Goal: Task Accomplishment & Management: Manage account settings

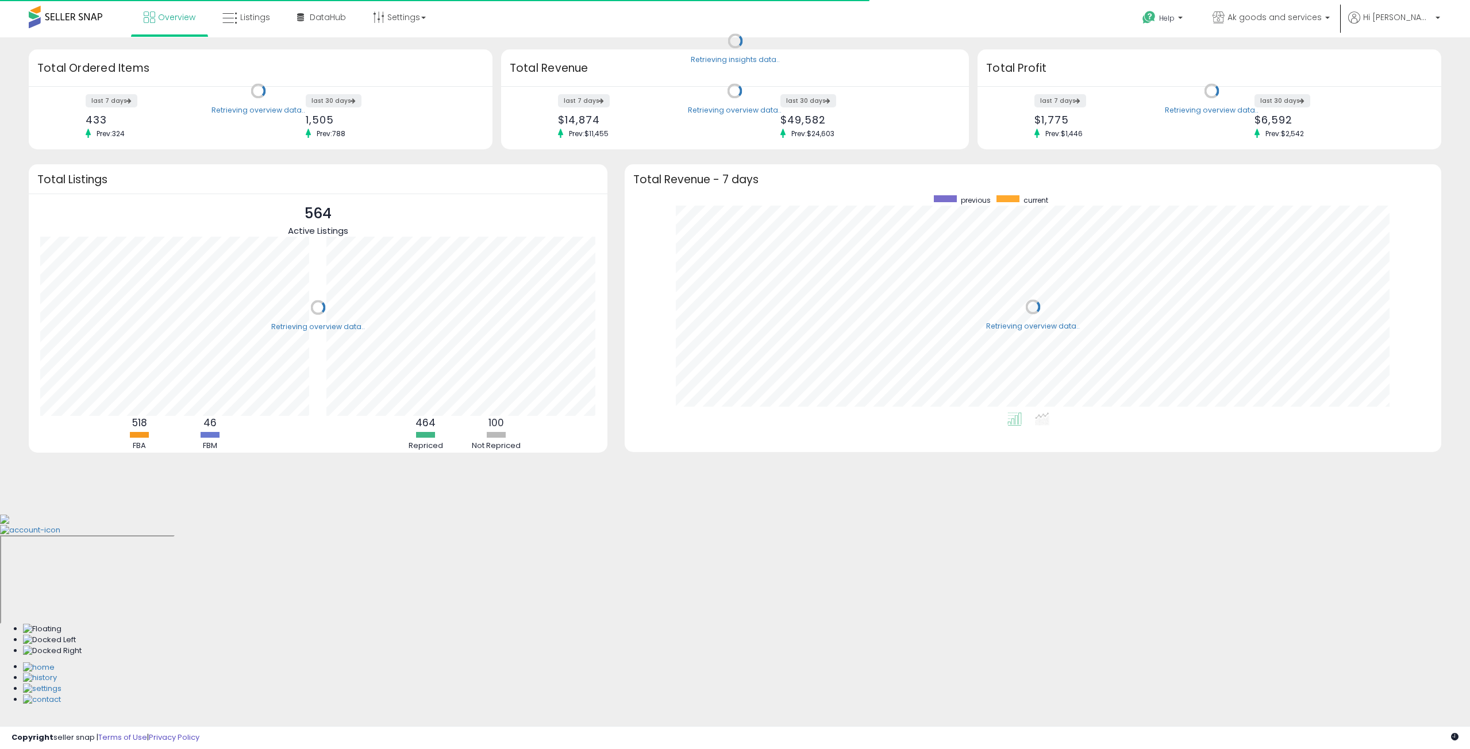
scroll to position [217, 794]
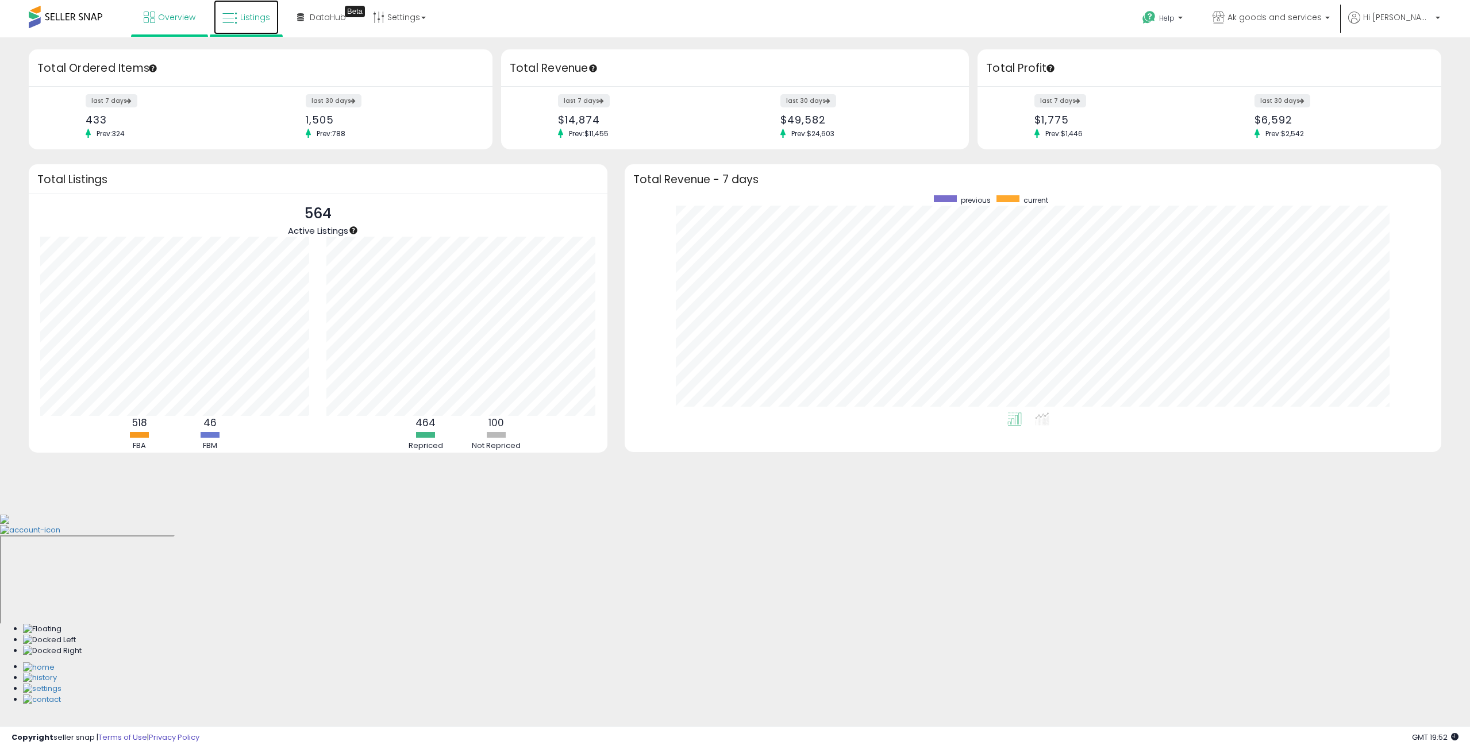
click at [249, 18] on span "Listings" at bounding box center [255, 16] width 30 height 11
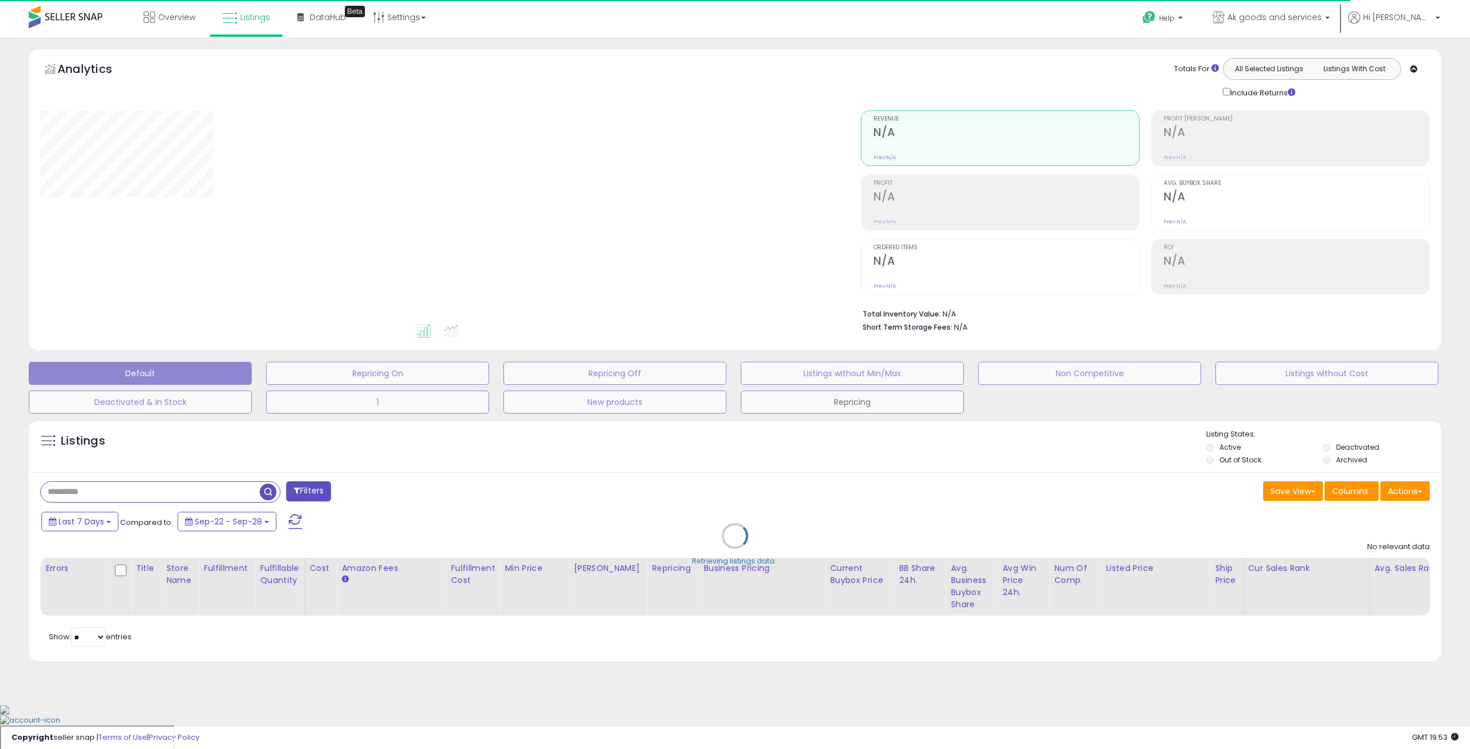
click at [899, 402] on button "Repricing" at bounding box center [852, 402] width 223 height 23
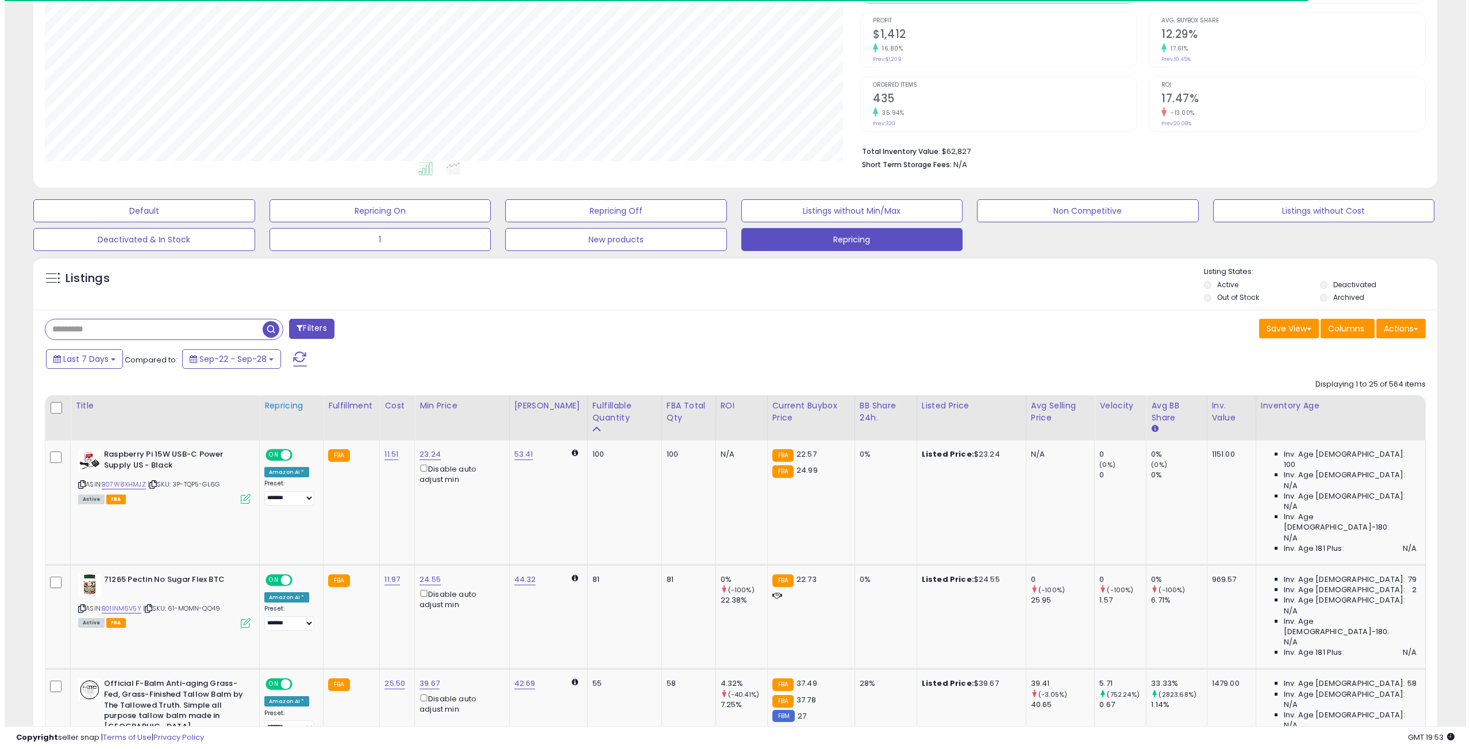
scroll to position [172, 0]
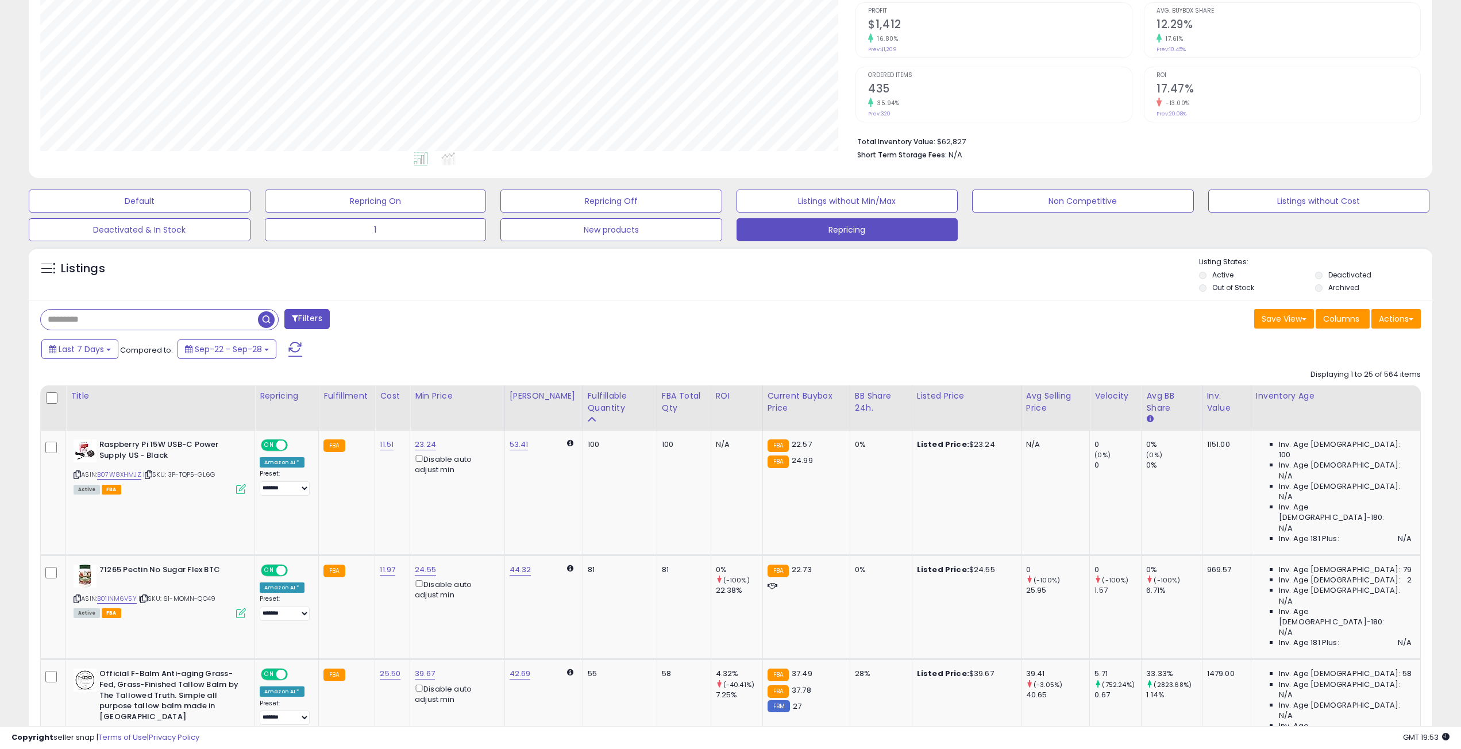
click at [159, 325] on input "text" at bounding box center [149, 320] width 217 height 20
paste input "**********"
type input "**********"
click at [1360, 273] on label "Deactivated" at bounding box center [1349, 275] width 43 height 10
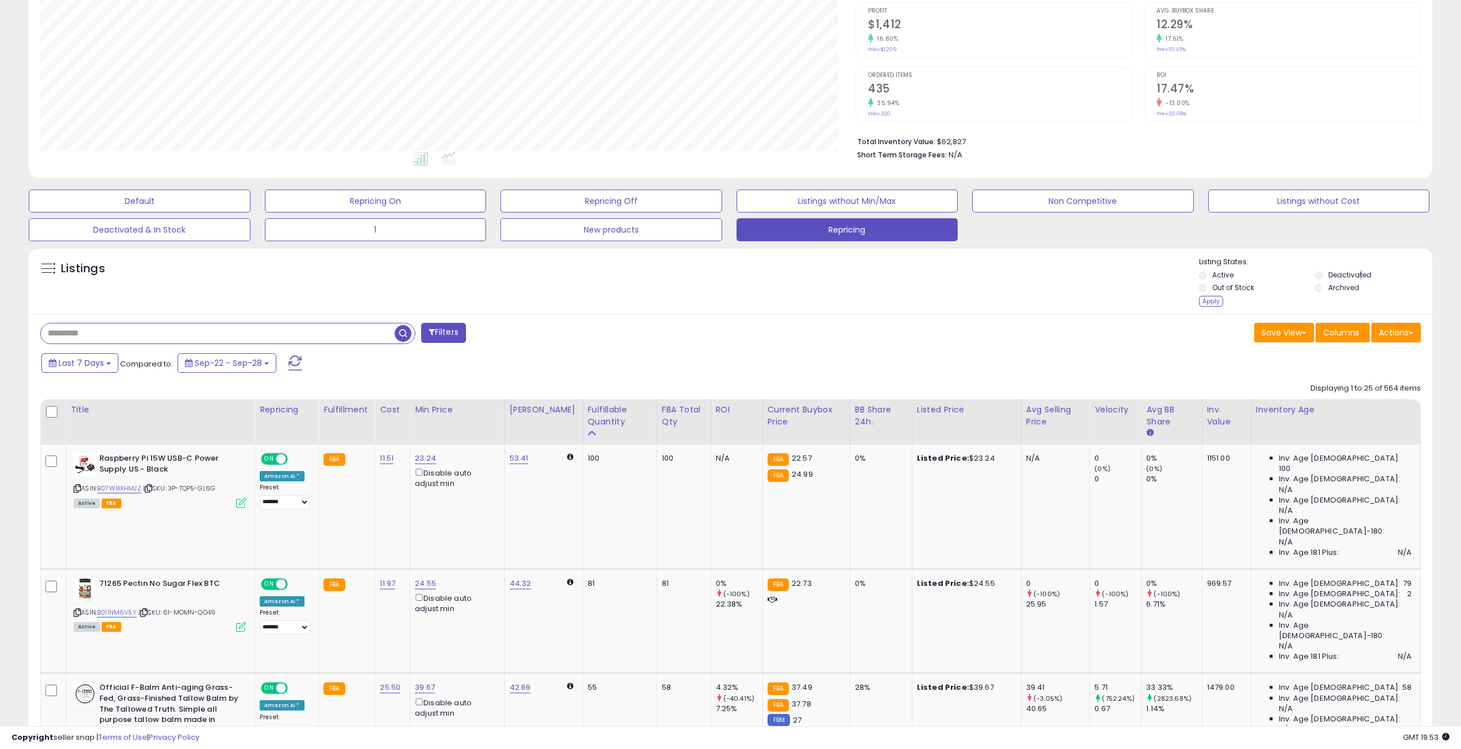
click at [442, 336] on button "Filters" at bounding box center [443, 333] width 45 height 20
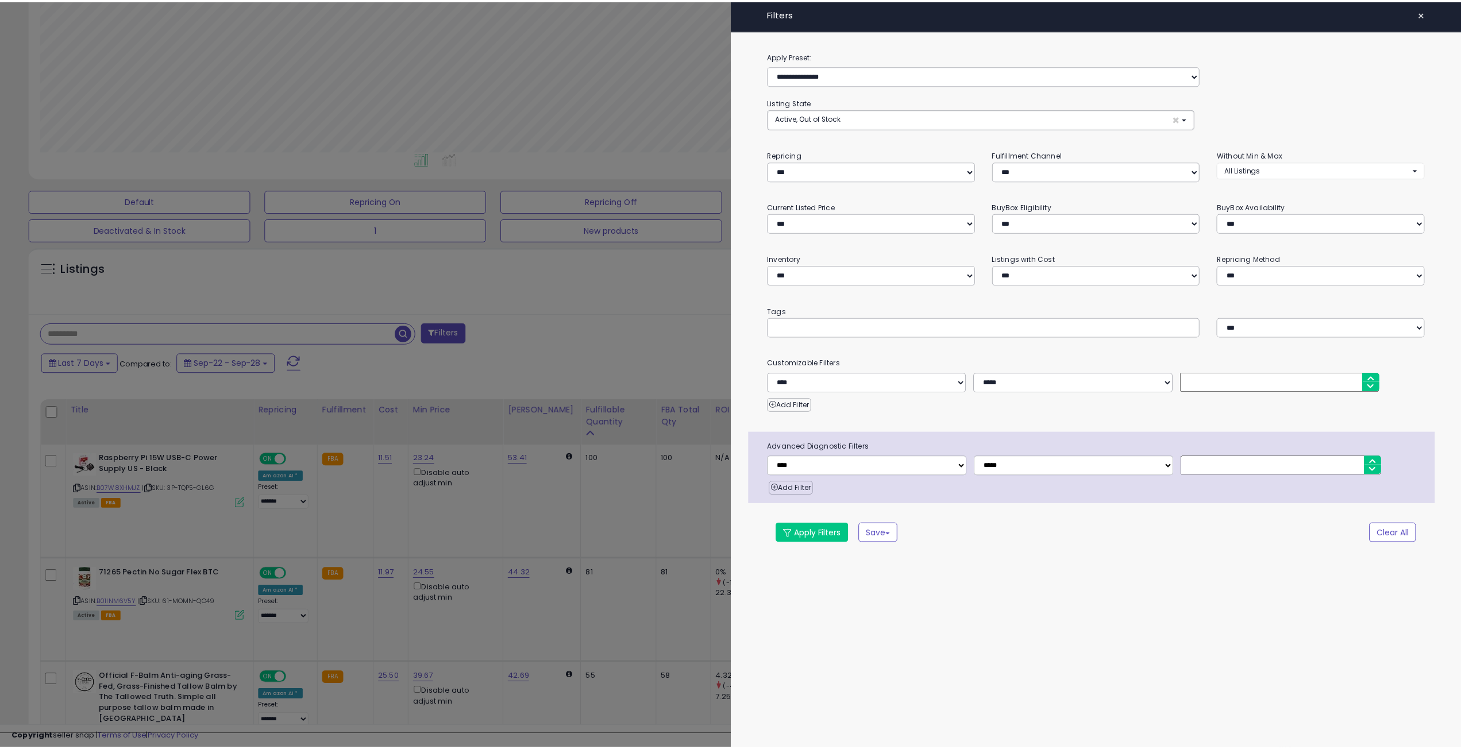
scroll to position [236, 820]
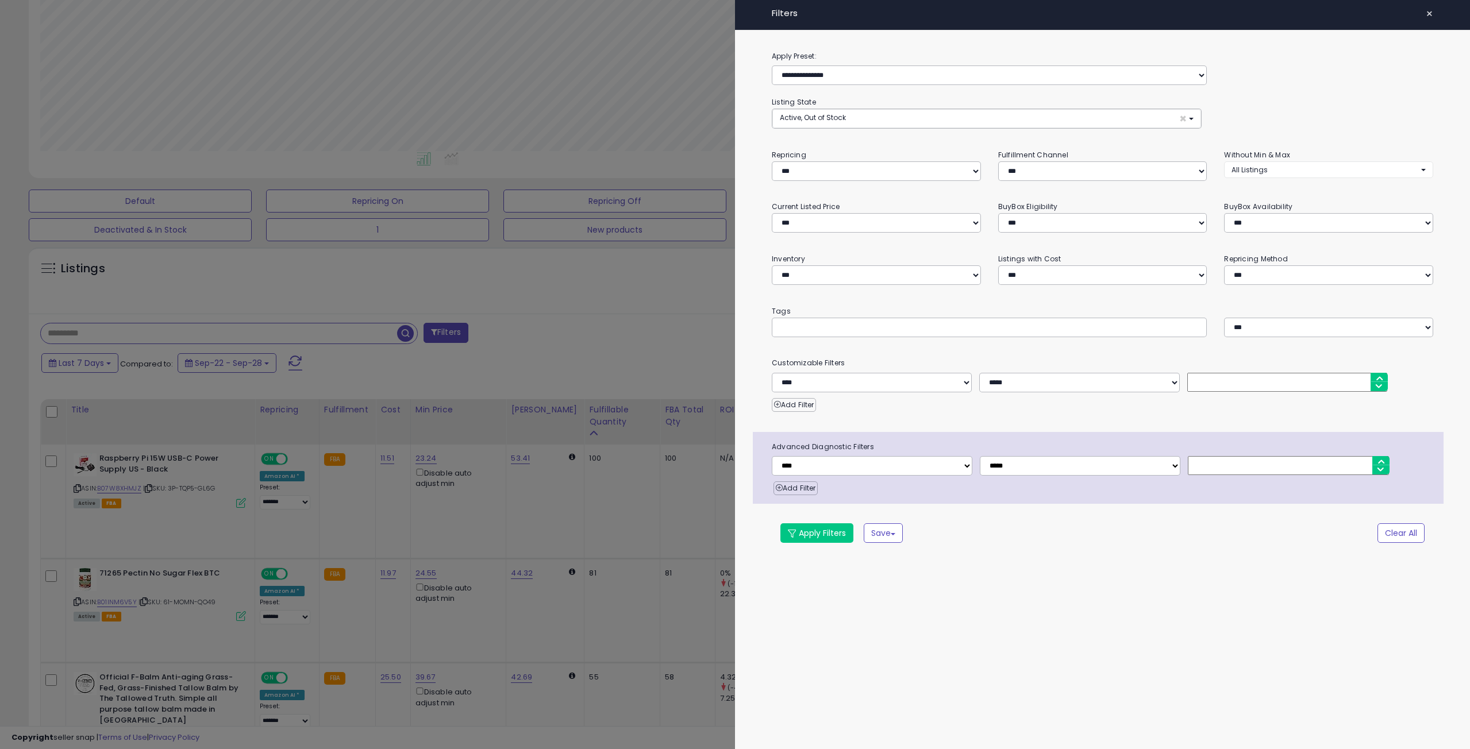
click at [682, 360] on div at bounding box center [735, 374] width 1470 height 749
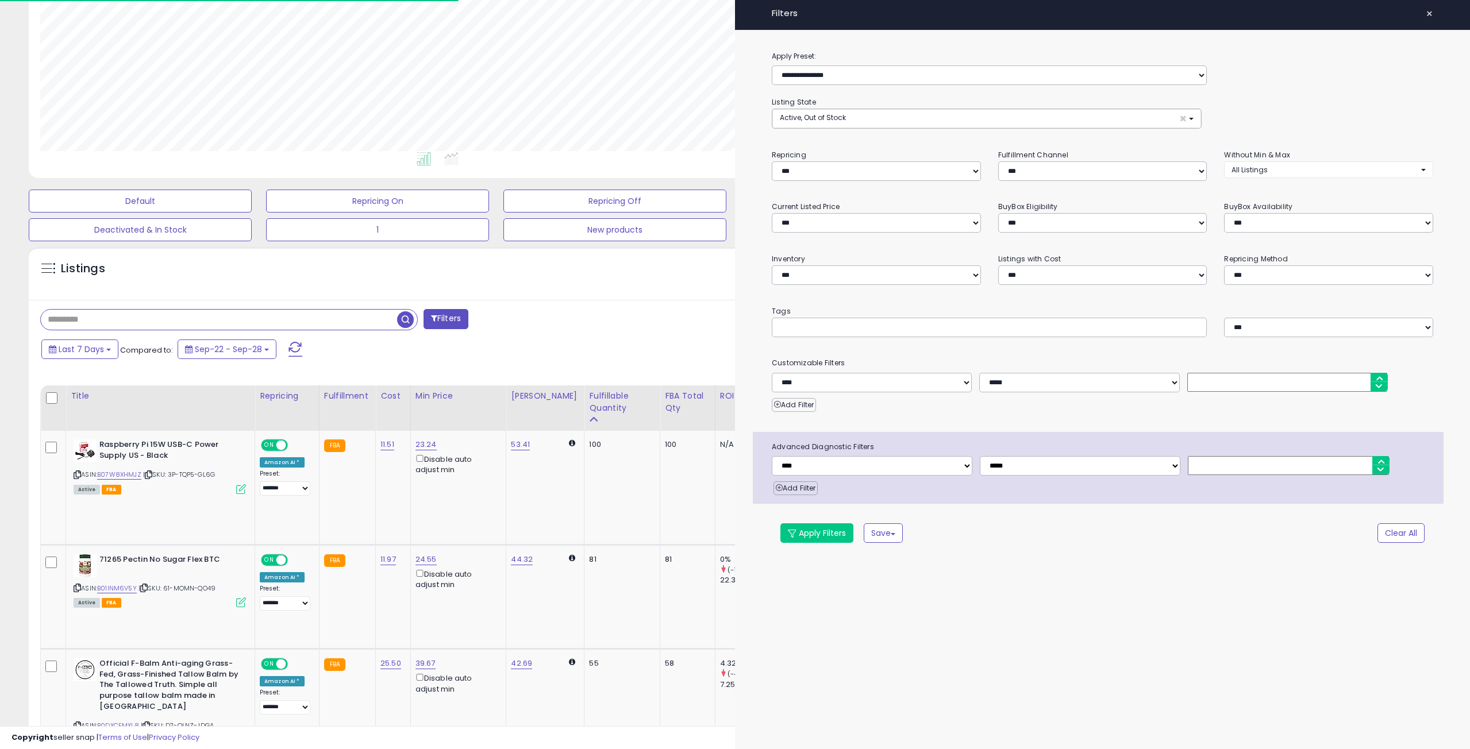
scroll to position [574279, 573700]
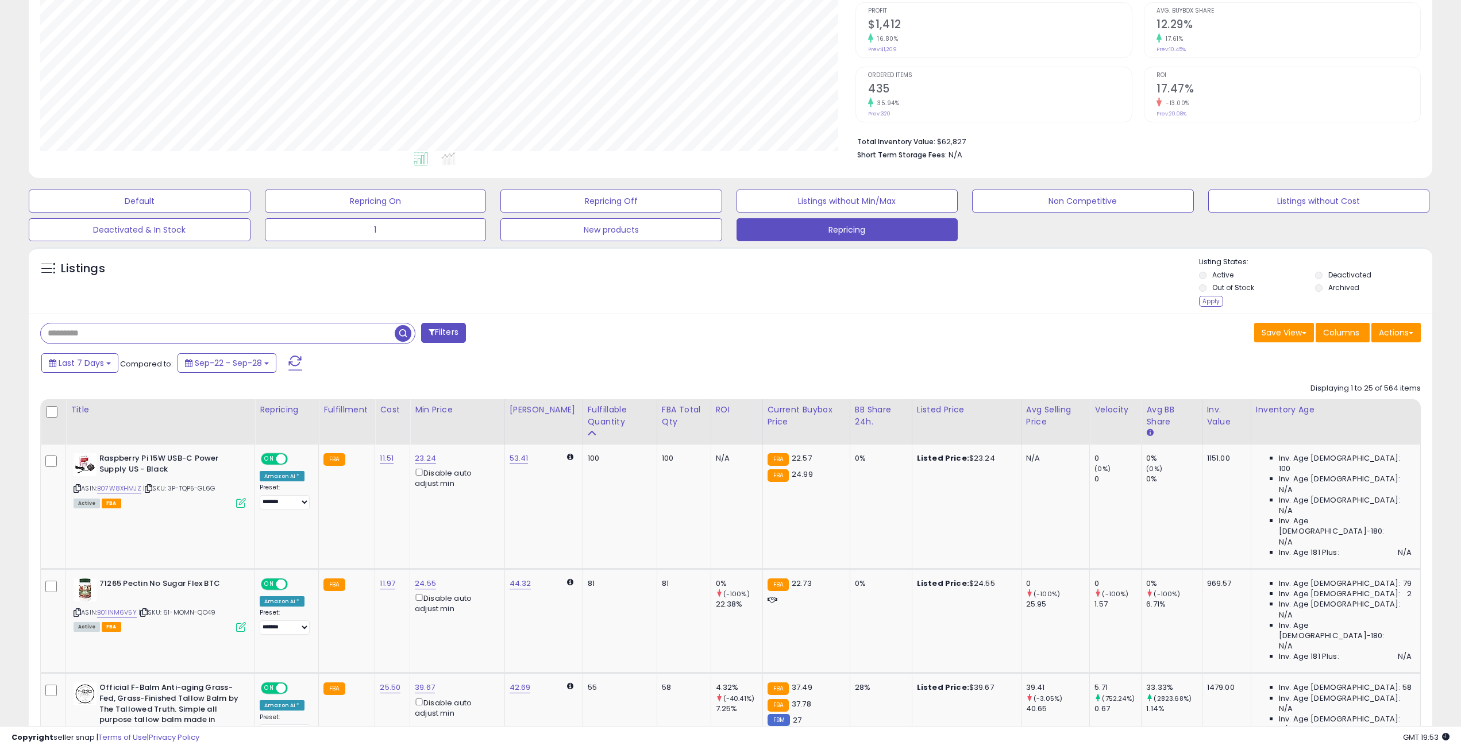
click at [1216, 274] on label "Active" at bounding box center [1222, 275] width 21 height 10
click at [456, 333] on button "Filters" at bounding box center [443, 333] width 45 height 20
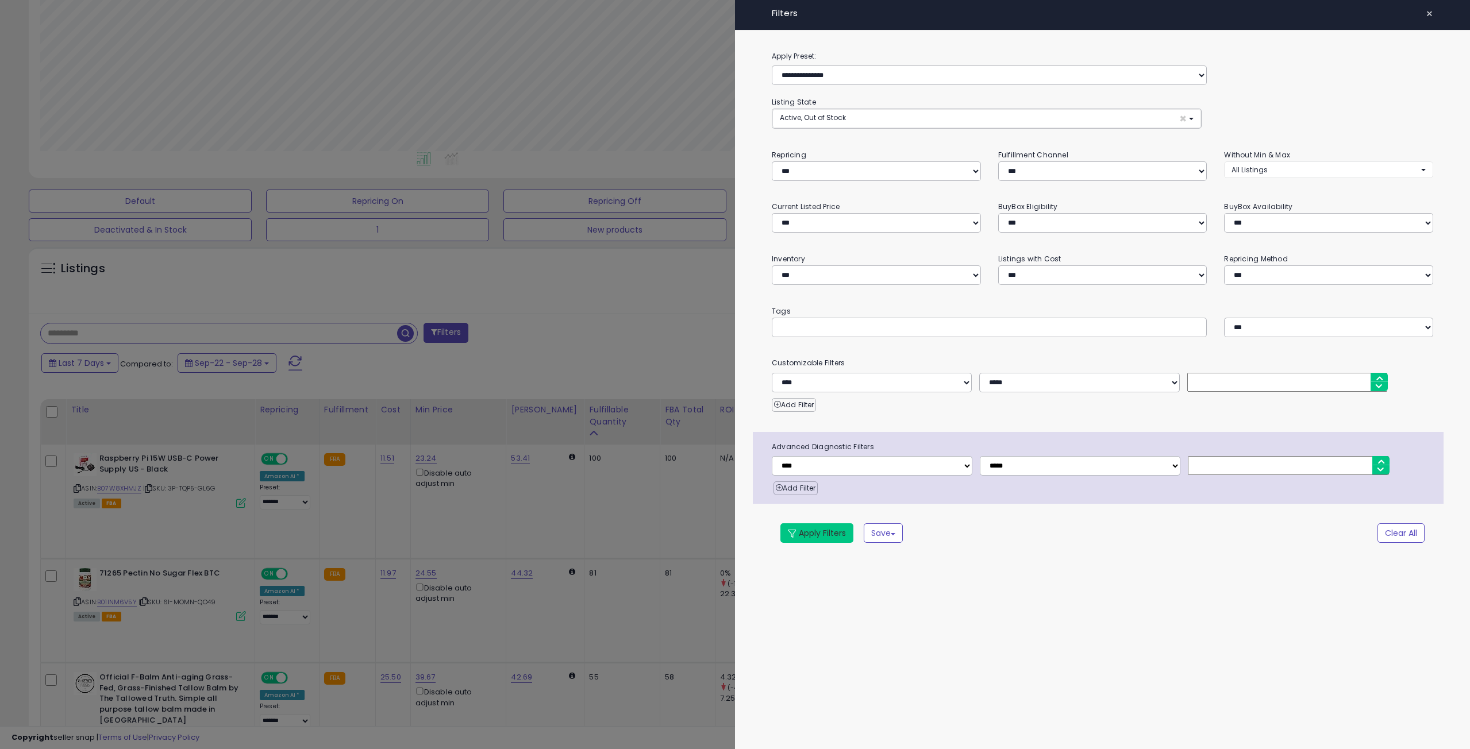
click at [829, 534] on button "Apply Filters" at bounding box center [816, 533] width 73 height 20
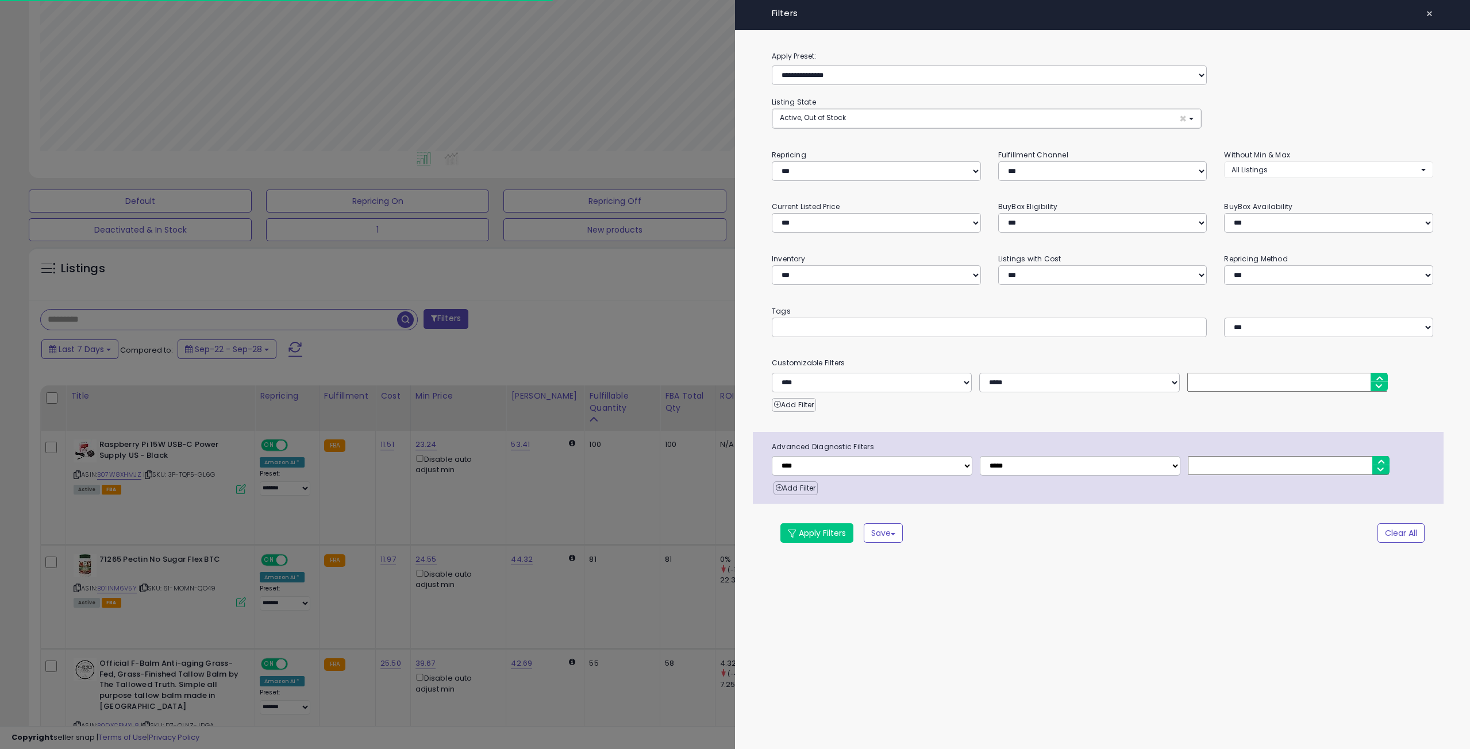
click at [637, 331] on div at bounding box center [735, 374] width 1470 height 749
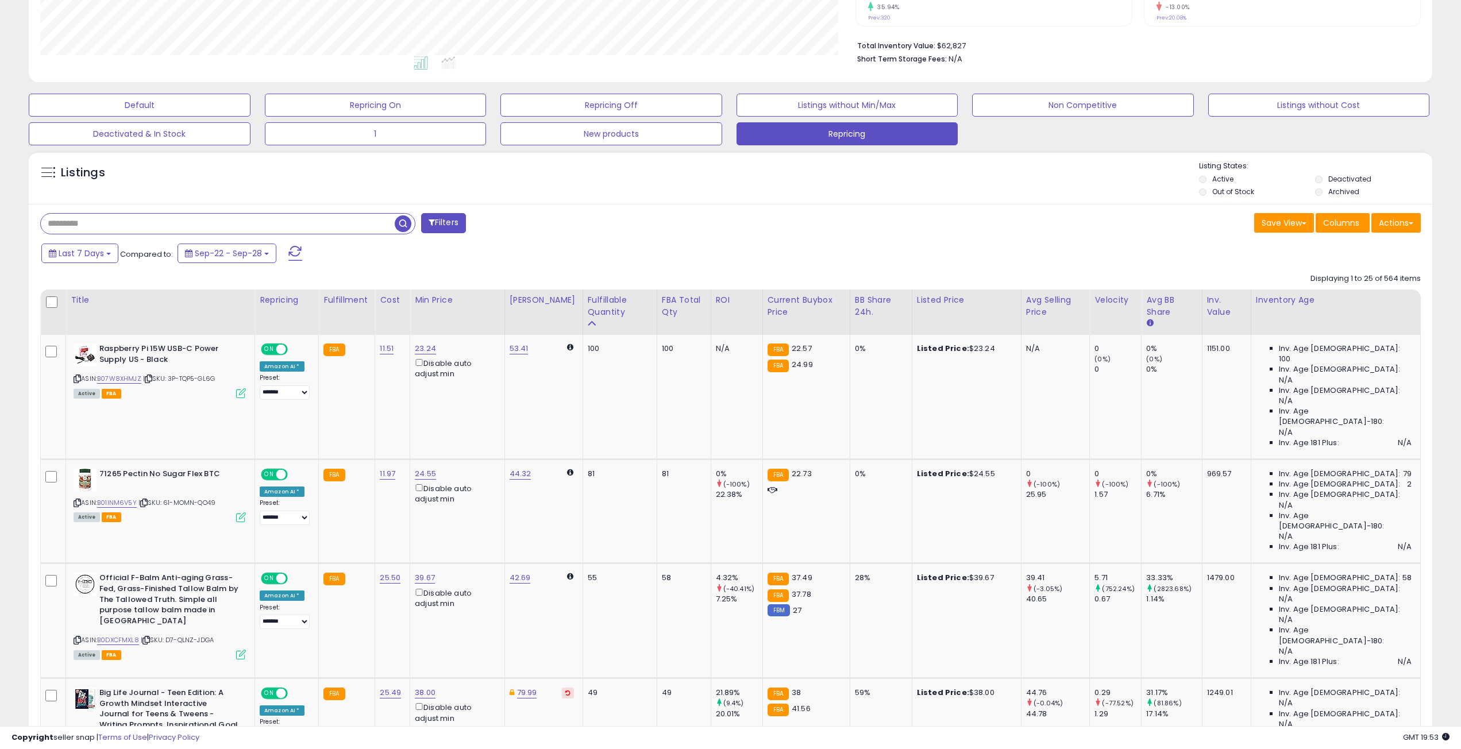
scroll to position [115, 0]
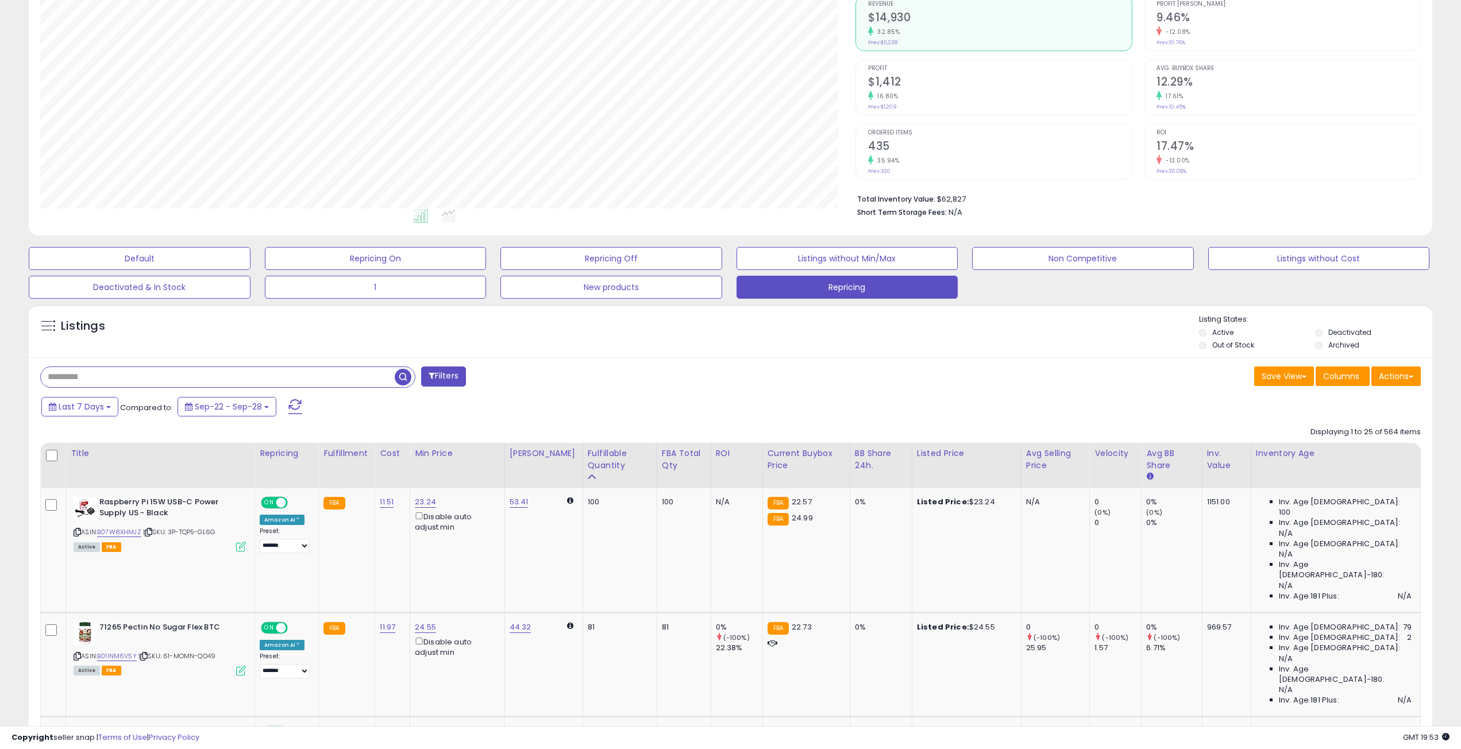
click at [1325, 330] on li "Deactivated" at bounding box center [1372, 333] width 114 height 13
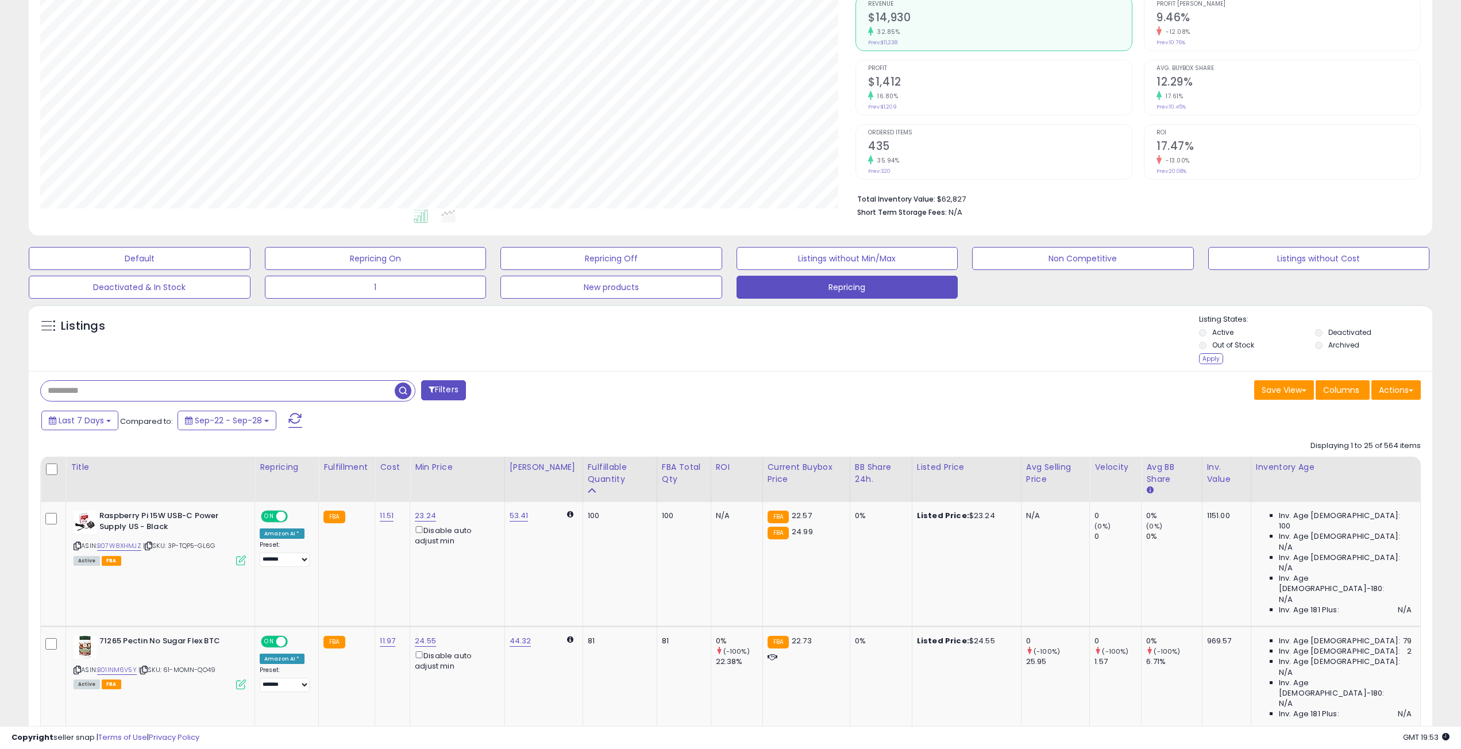
click at [1212, 352] on li "Out of Stock" at bounding box center [1256, 346] width 114 height 13
click at [1212, 358] on div "Apply" at bounding box center [1211, 358] width 24 height 11
click at [1211, 299] on div "Default Repricing On Repricing Off Listings without Min/Max Non Competitive Lis…" at bounding box center [730, 269] width 1432 height 57
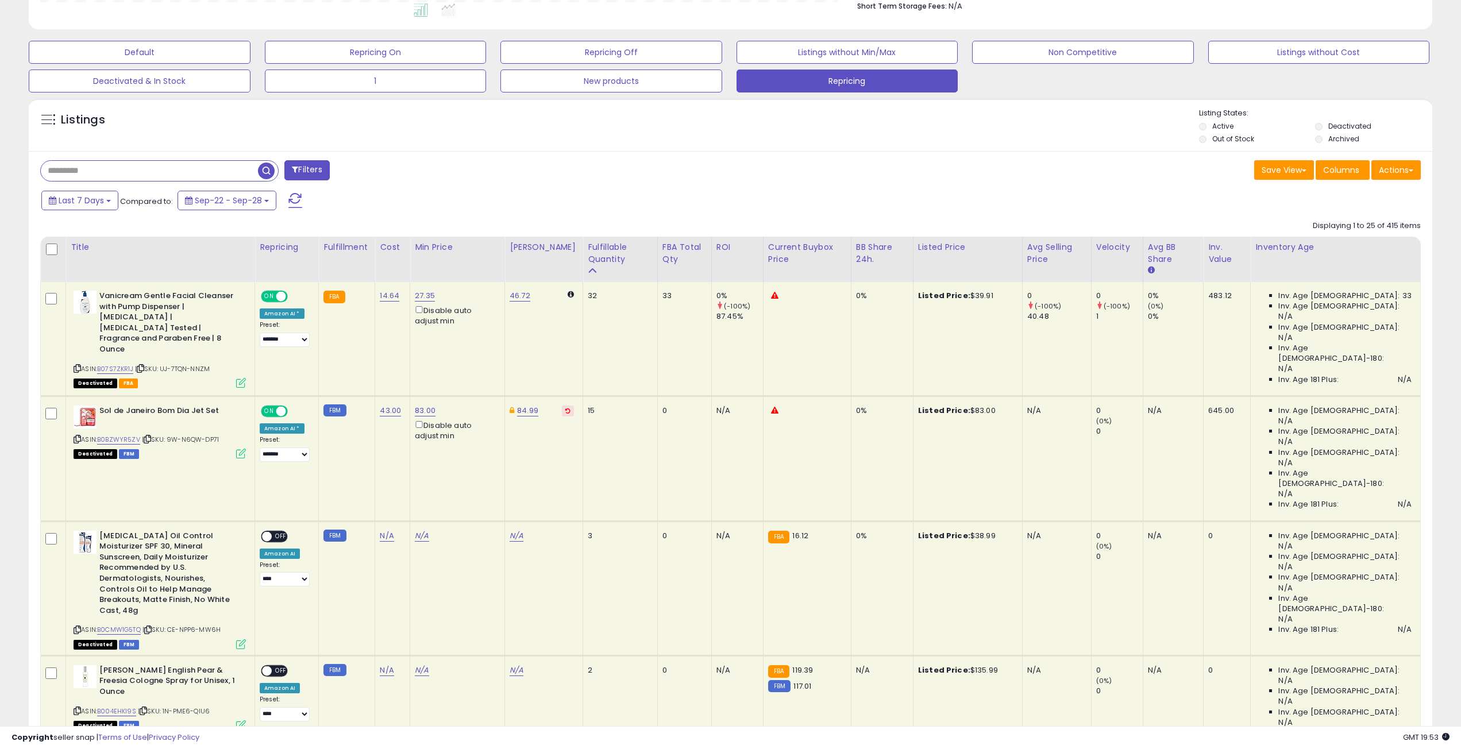
scroll to position [345, 0]
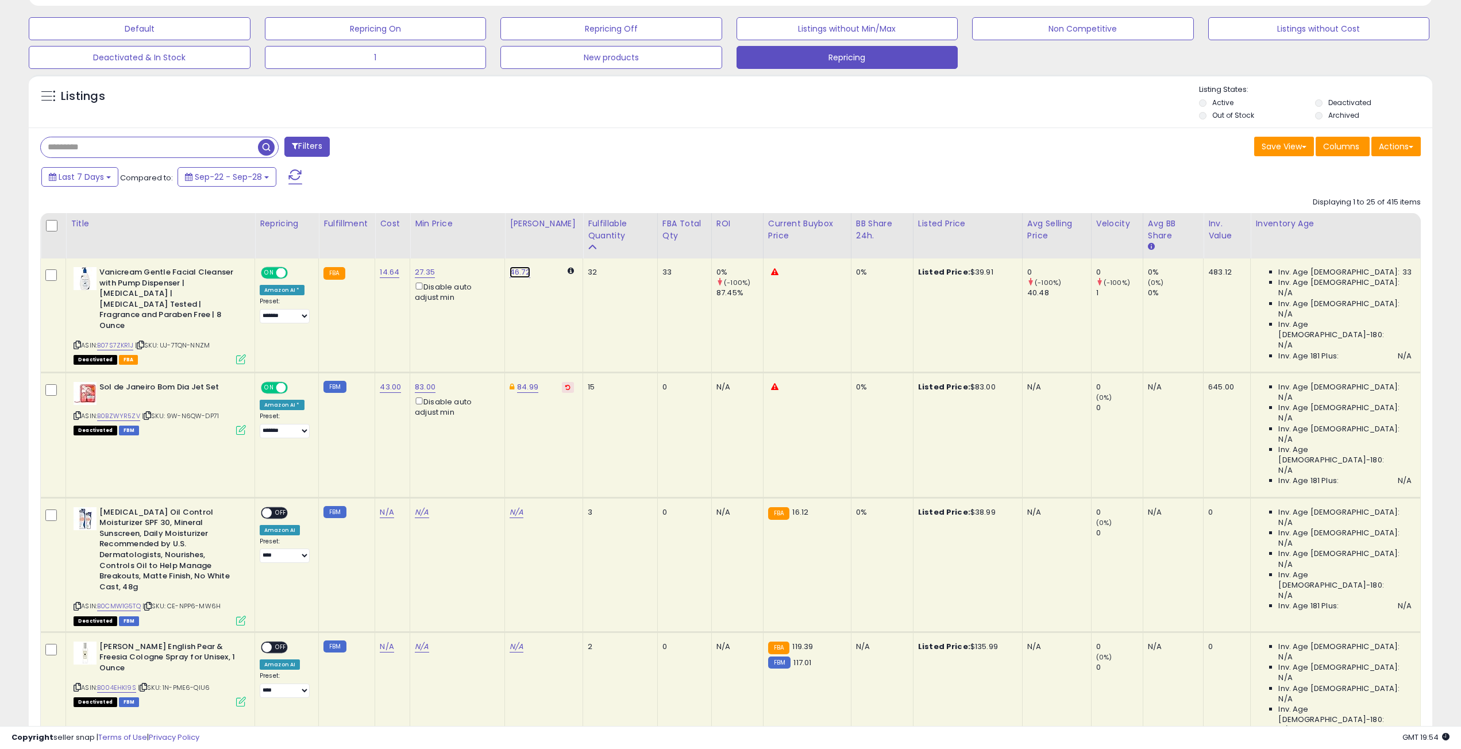
click at [525, 272] on link "46.72" at bounding box center [520, 272] width 21 height 11
drag, startPoint x: 512, startPoint y: 232, endPoint x: 403, endPoint y: 236, distance: 109.2
type input "*****"
click button "submit" at bounding box center [564, 231] width 20 height 17
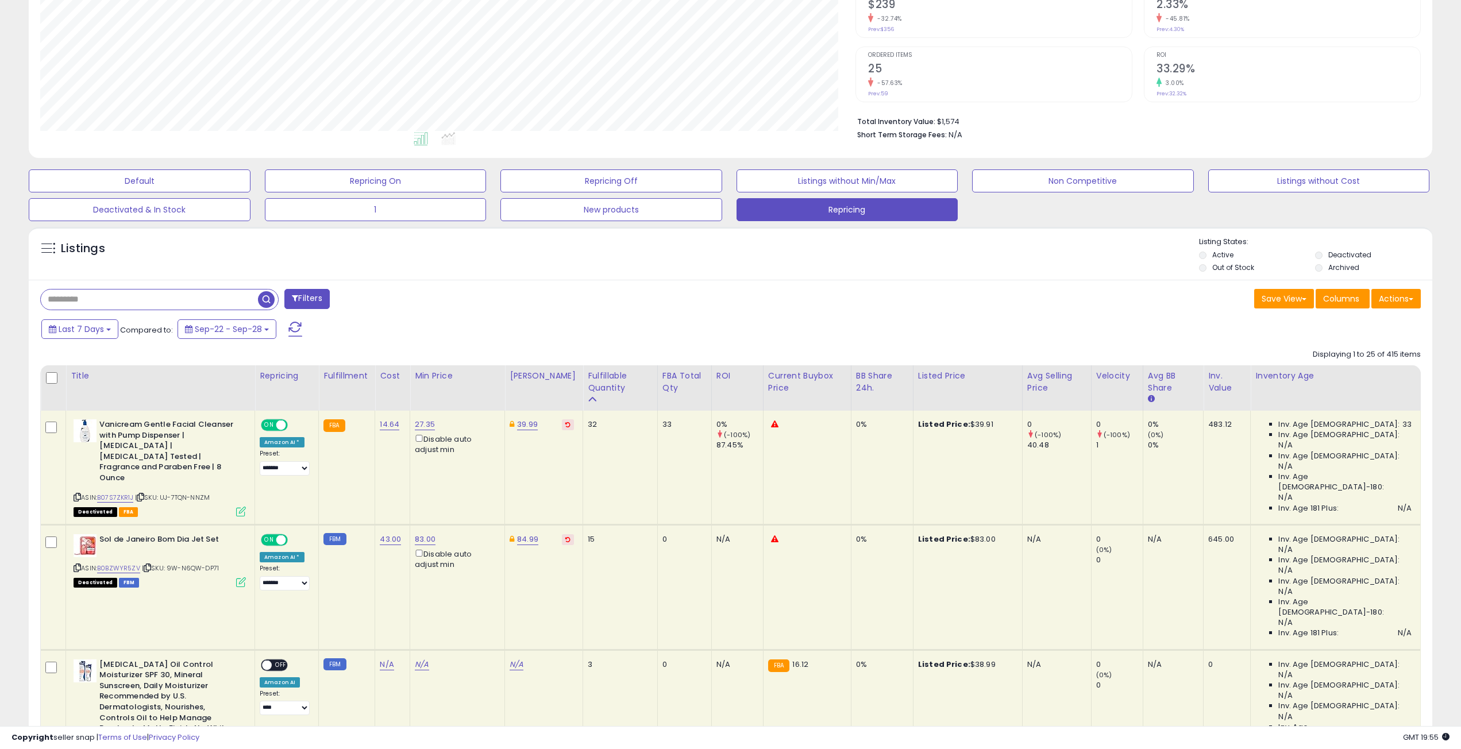
scroll to position [115, 0]
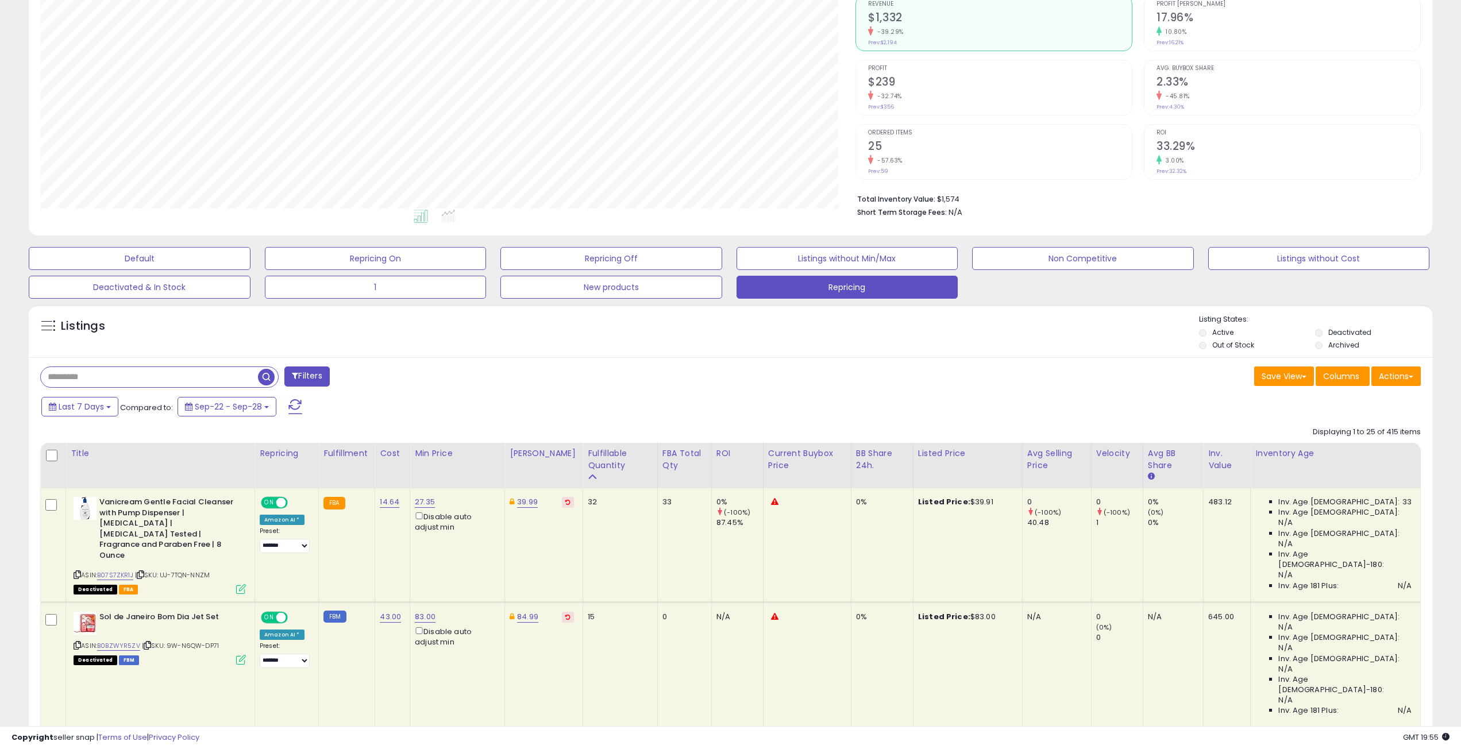
click at [1217, 336] on label "Active" at bounding box center [1222, 332] width 21 height 10
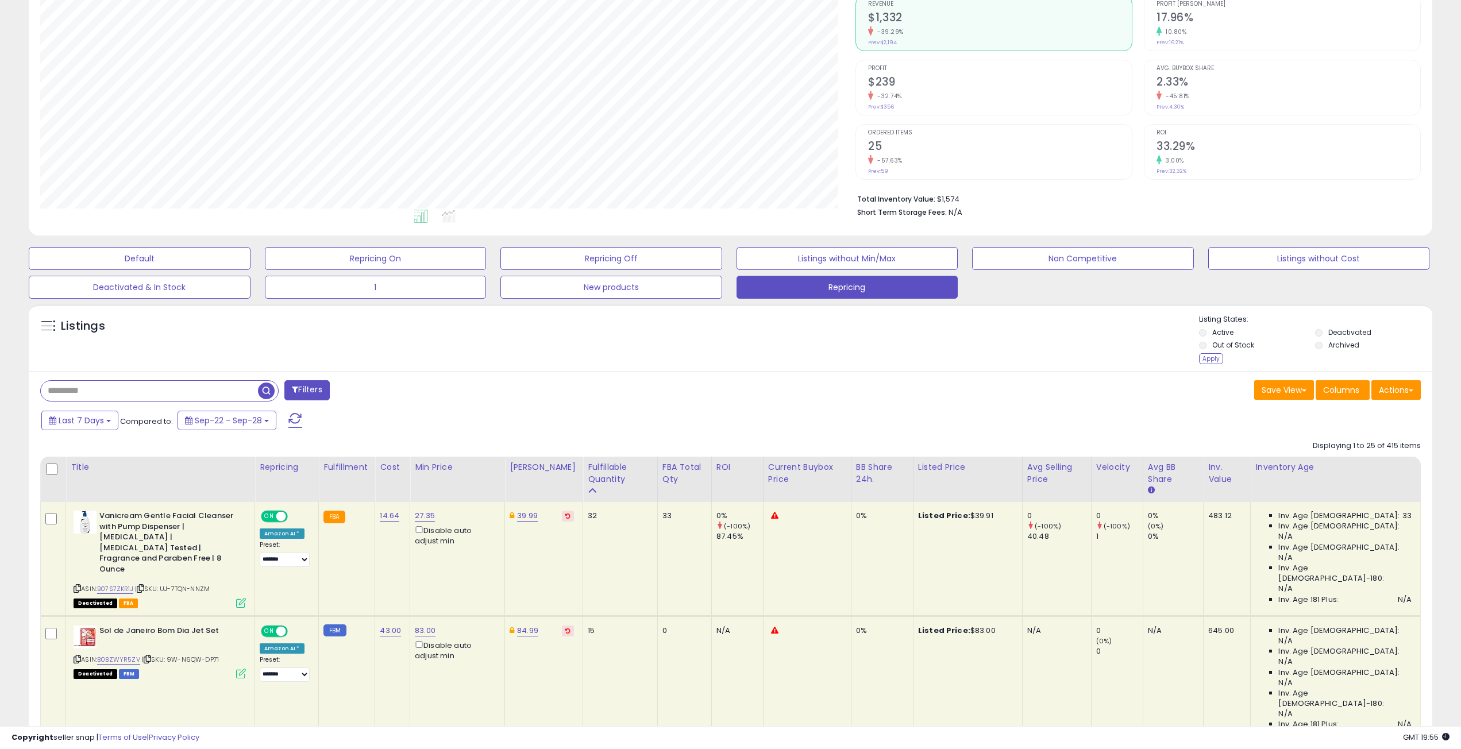
click at [1326, 337] on li "Deactivated" at bounding box center [1372, 333] width 114 height 13
click at [1325, 330] on li "Deactivated" at bounding box center [1372, 333] width 114 height 13
click at [1325, 335] on li "Deactivated" at bounding box center [1372, 333] width 114 height 13
drag, startPoint x: 1212, startPoint y: 360, endPoint x: 981, endPoint y: 5, distance: 423.9
click at [1212, 361] on div "Apply" at bounding box center [1211, 358] width 24 height 11
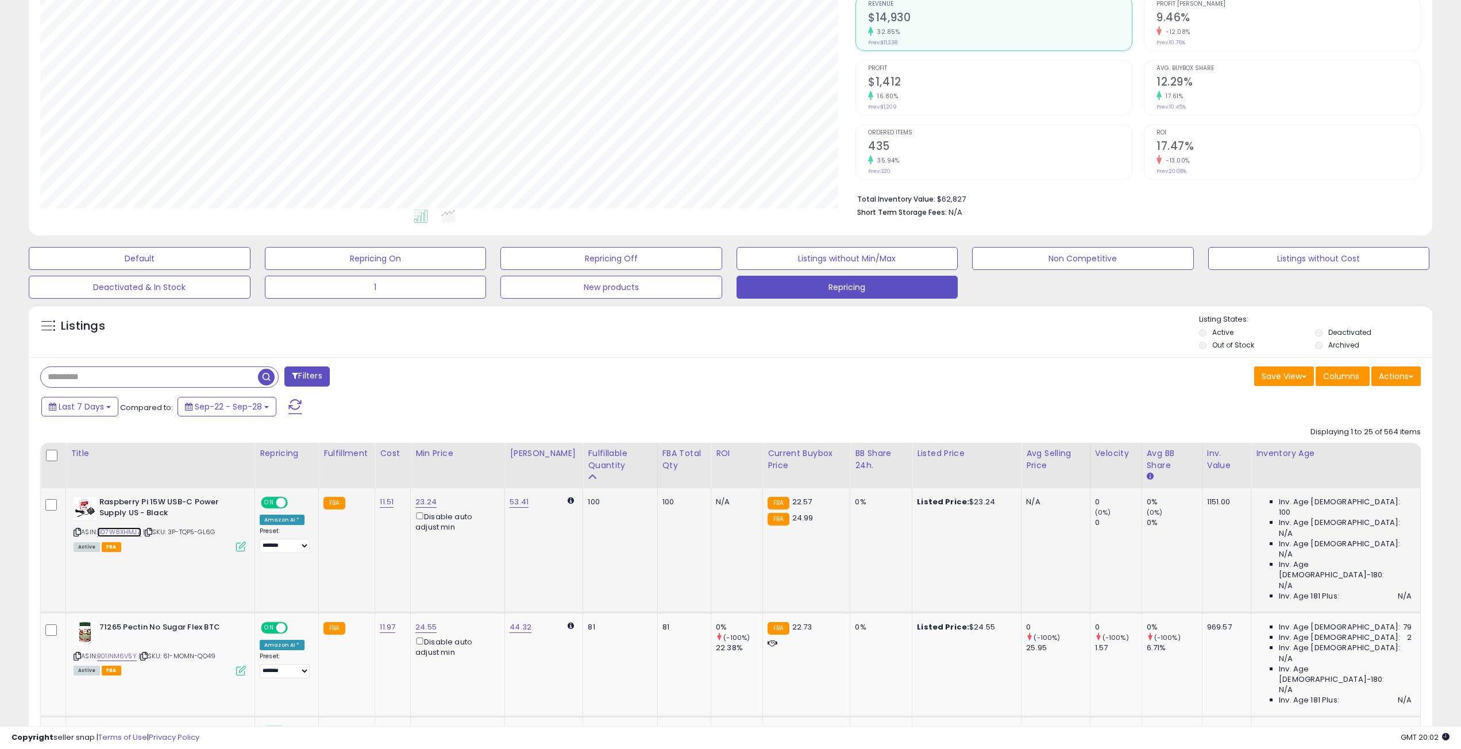
click at [125, 528] on link "B07W8XHMJZ" at bounding box center [119, 532] width 44 height 10
click at [421, 504] on link "23.24" at bounding box center [425, 501] width 21 height 11
drag, startPoint x: 418, startPoint y: 461, endPoint x: 364, endPoint y: 460, distance: 53.5
click at [364, 460] on input "*****" at bounding box center [391, 463] width 102 height 20
type input "*****"
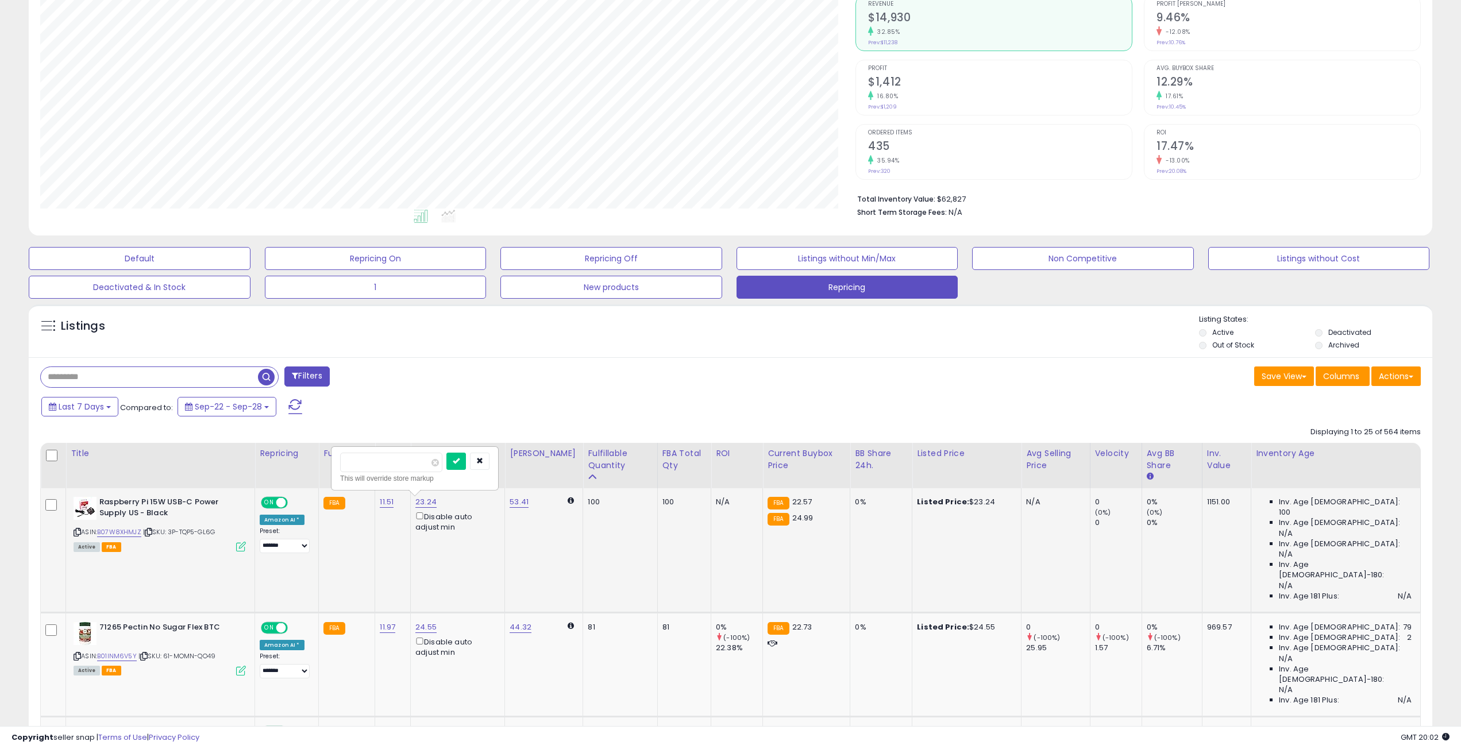
click button "submit" at bounding box center [456, 461] width 20 height 17
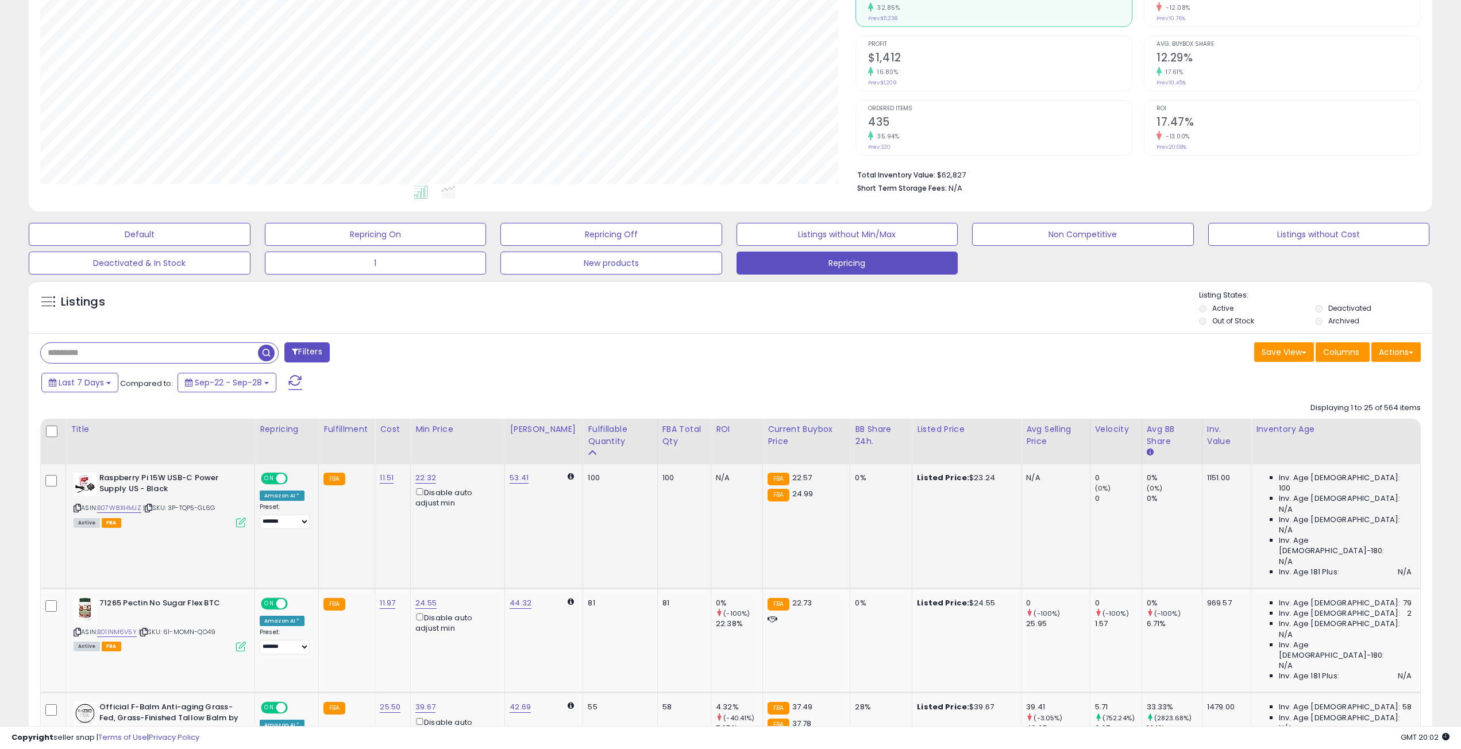
scroll to position [230, 0]
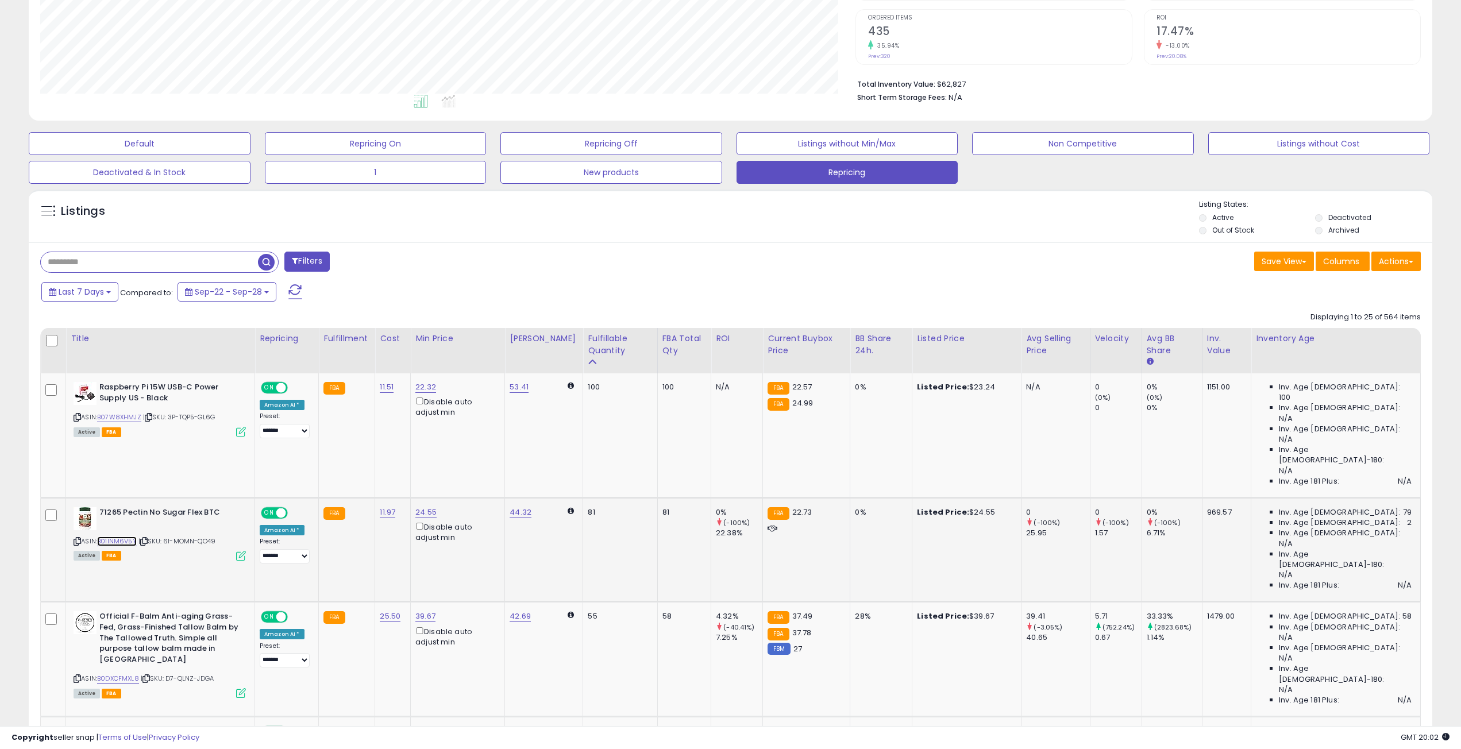
click at [119, 537] on link "B01INM6V5Y" at bounding box center [117, 542] width 40 height 10
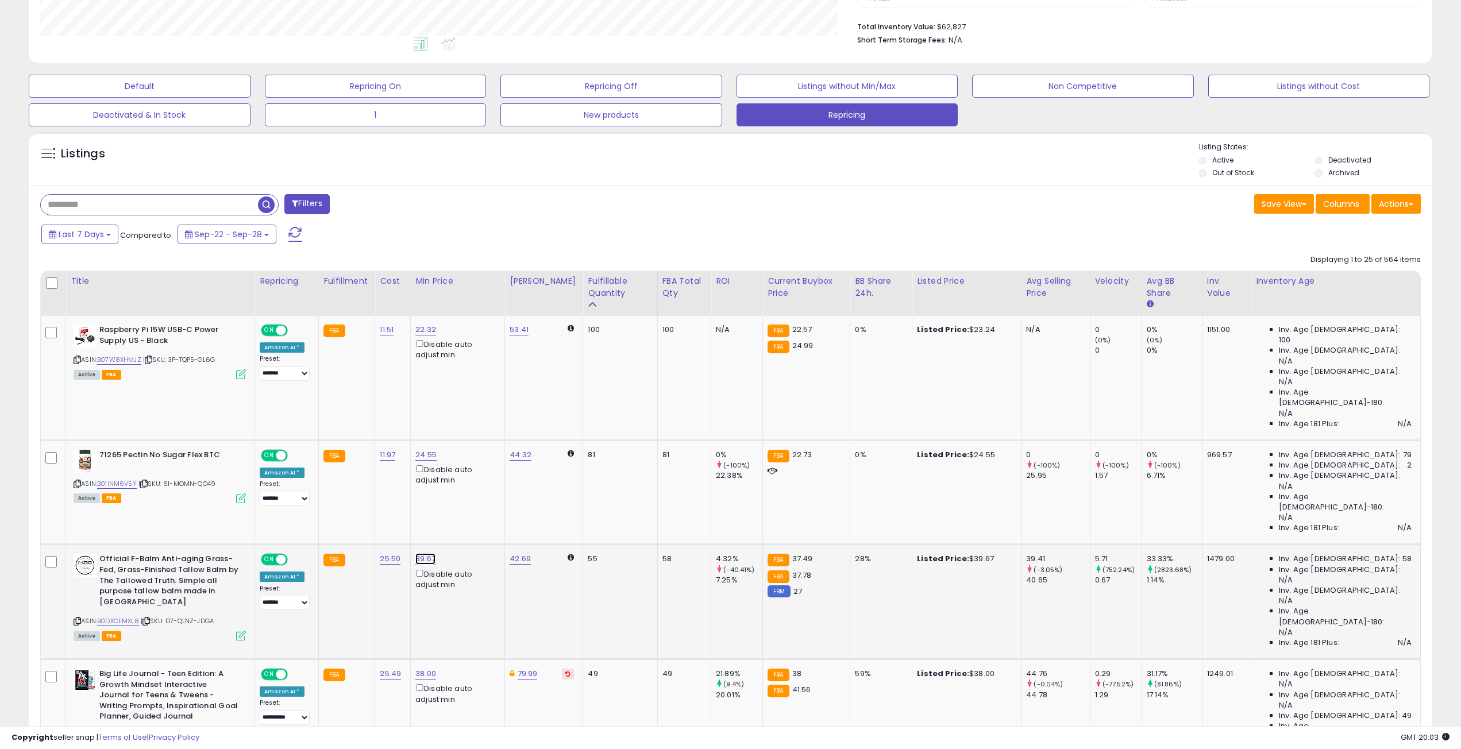
click at [428, 553] on link "39.67" at bounding box center [425, 558] width 20 height 11
click at [130, 616] on link "B0DXCFMXL8" at bounding box center [118, 621] width 42 height 10
drag, startPoint x: 396, startPoint y: 440, endPoint x: 342, endPoint y: 448, distance: 55.3
click at [342, 448] on div "***** This will override store markup" at bounding box center [414, 442] width 149 height 32
type input "**"
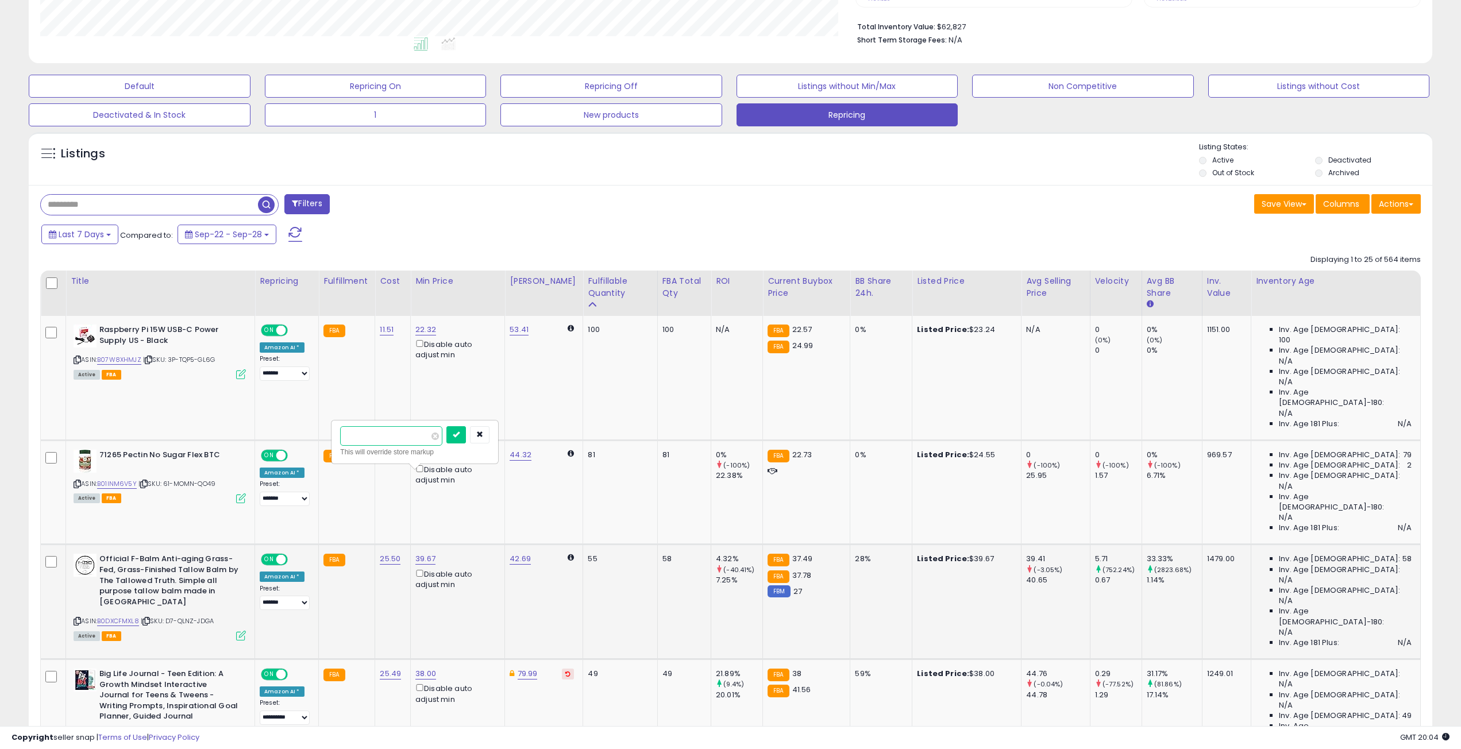
click button "submit" at bounding box center [456, 434] width 20 height 17
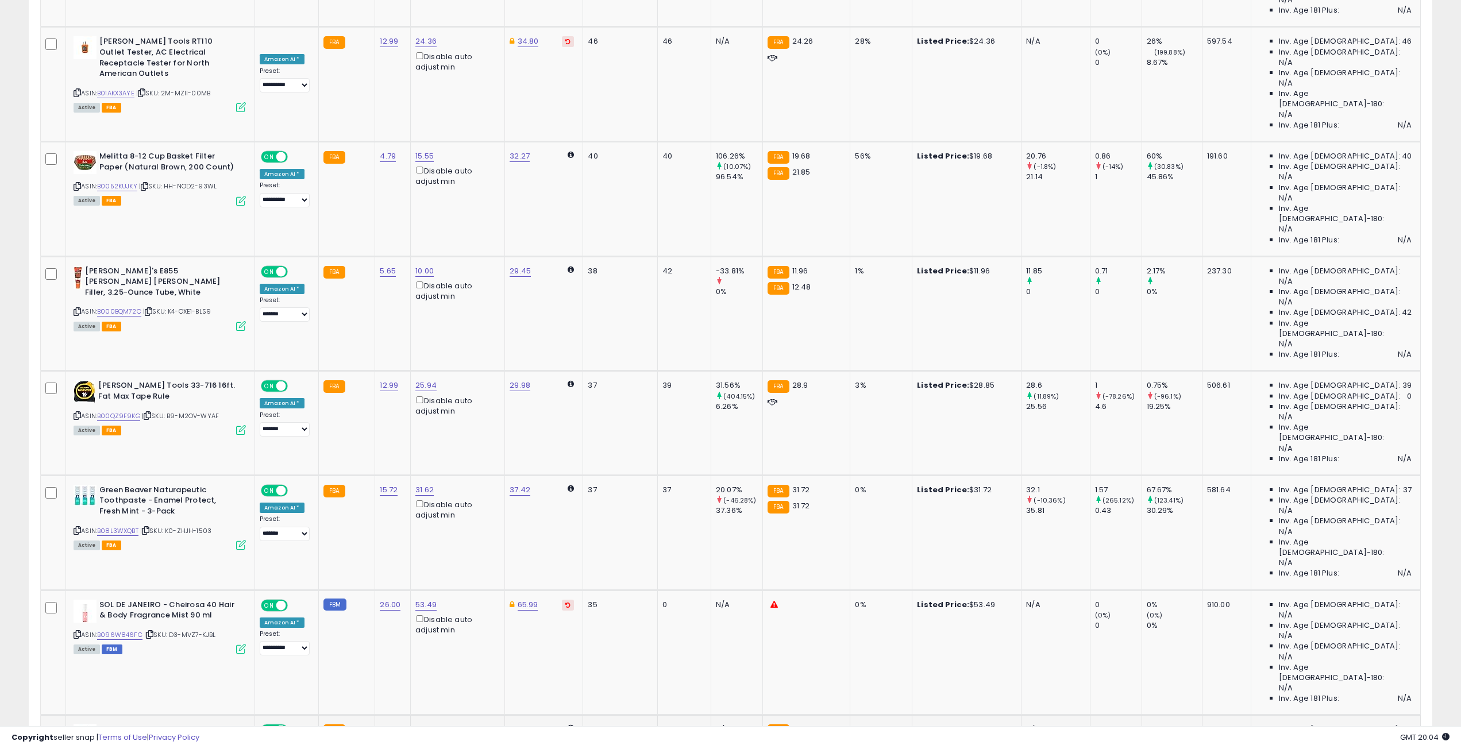
scroll to position [1149, 0]
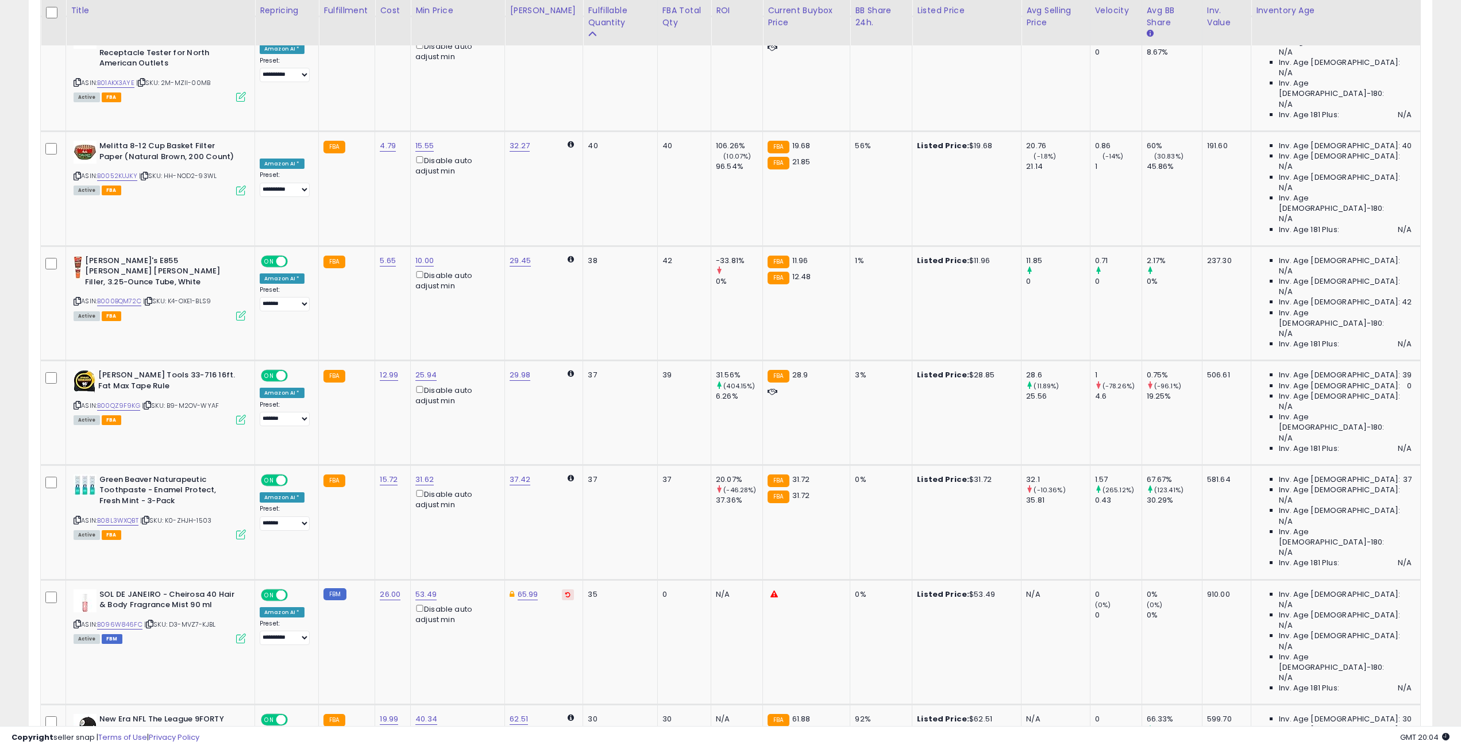
drag, startPoint x: 388, startPoint y: 408, endPoint x: 267, endPoint y: 421, distance: 122.5
type input "****"
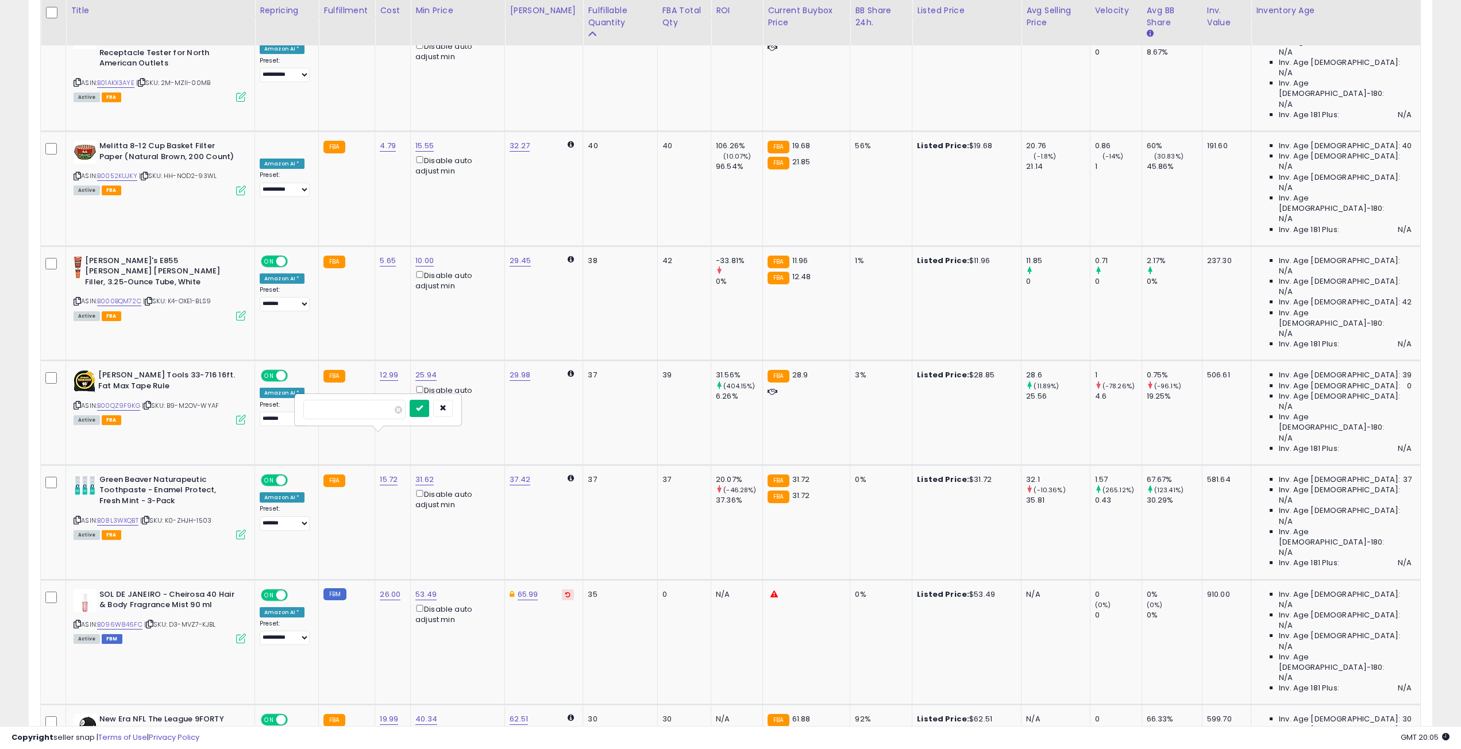
click at [423, 411] on icon "submit" at bounding box center [419, 407] width 7 height 7
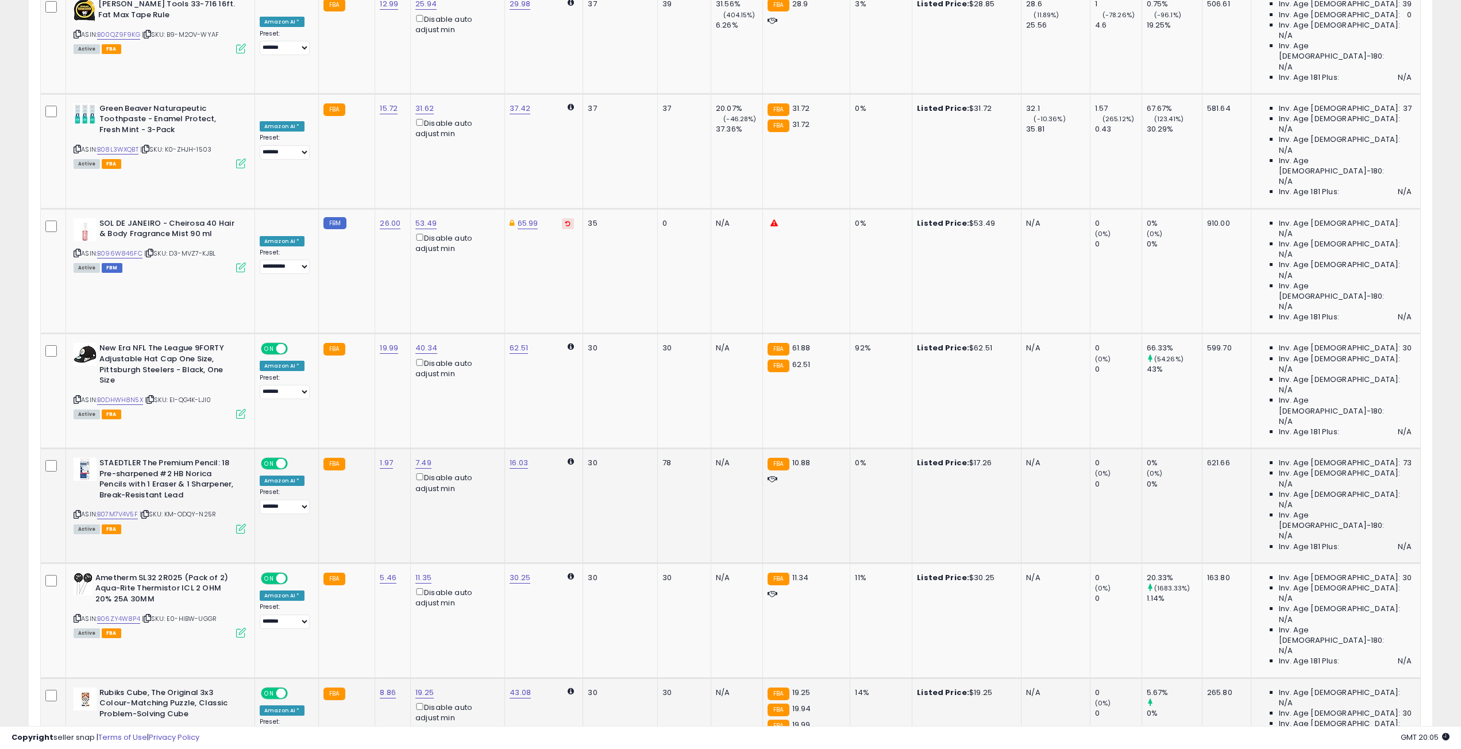
scroll to position [1551, 0]
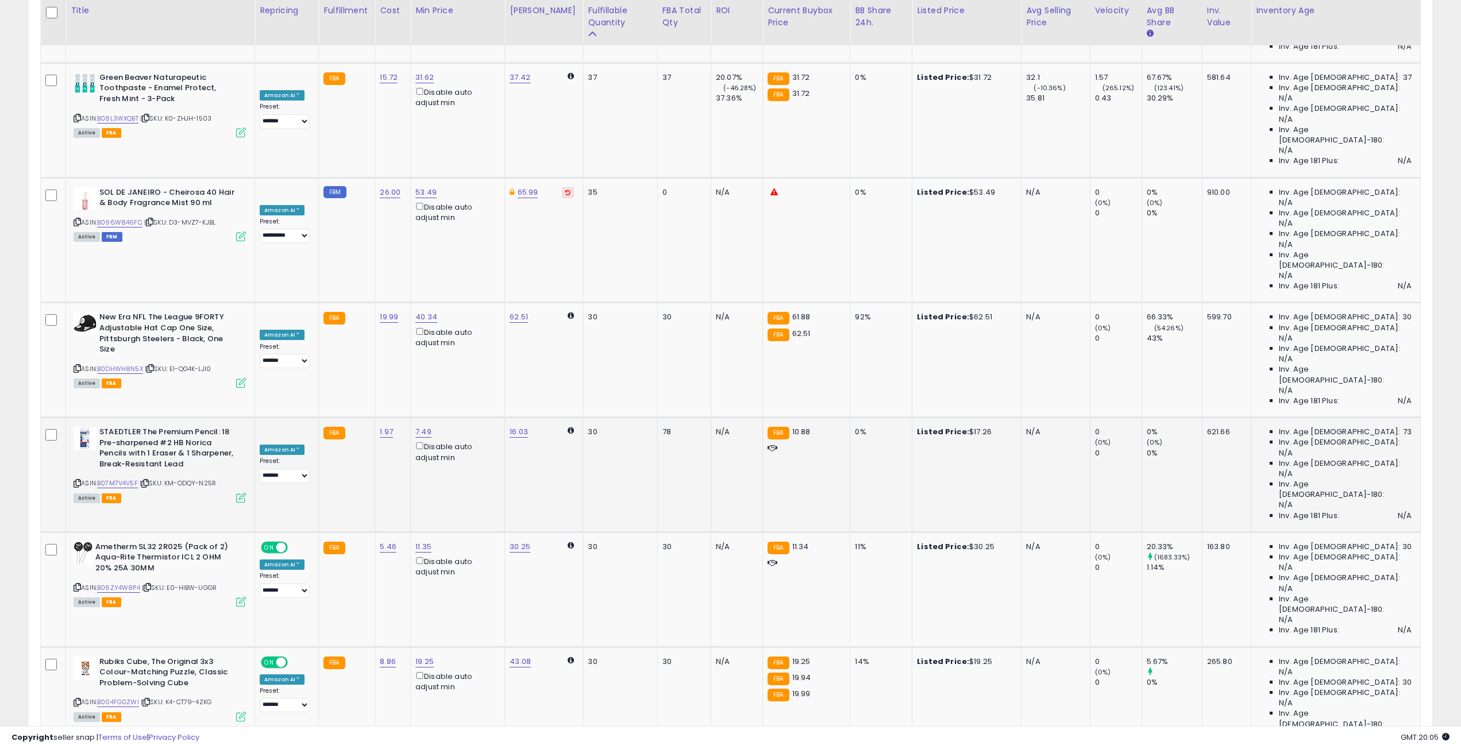
drag, startPoint x: 389, startPoint y: 345, endPoint x: 267, endPoint y: 357, distance: 123.0
click at [266, 357] on tbody "**********" at bounding box center [731, 470] width 1380 height 2836
type input "**"
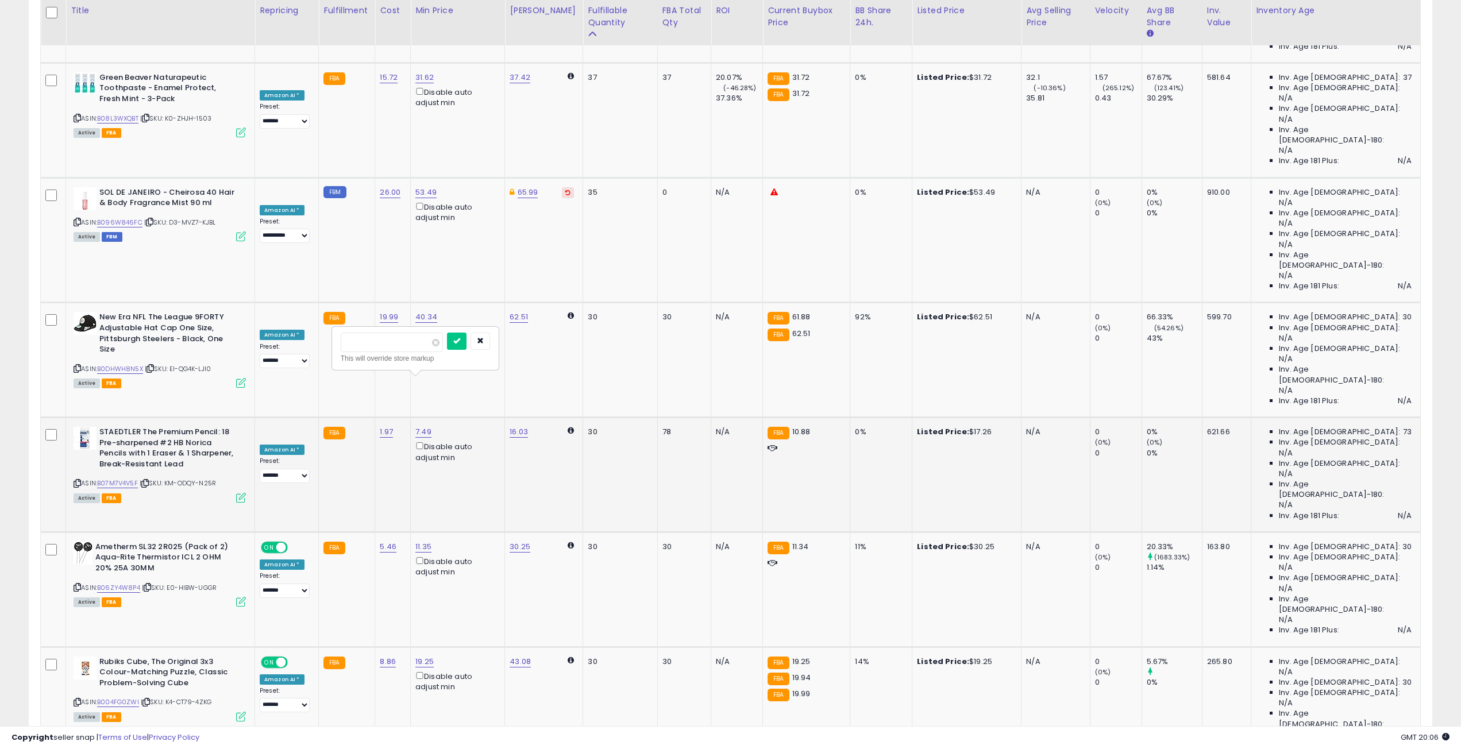
click button "submit" at bounding box center [457, 341] width 20 height 17
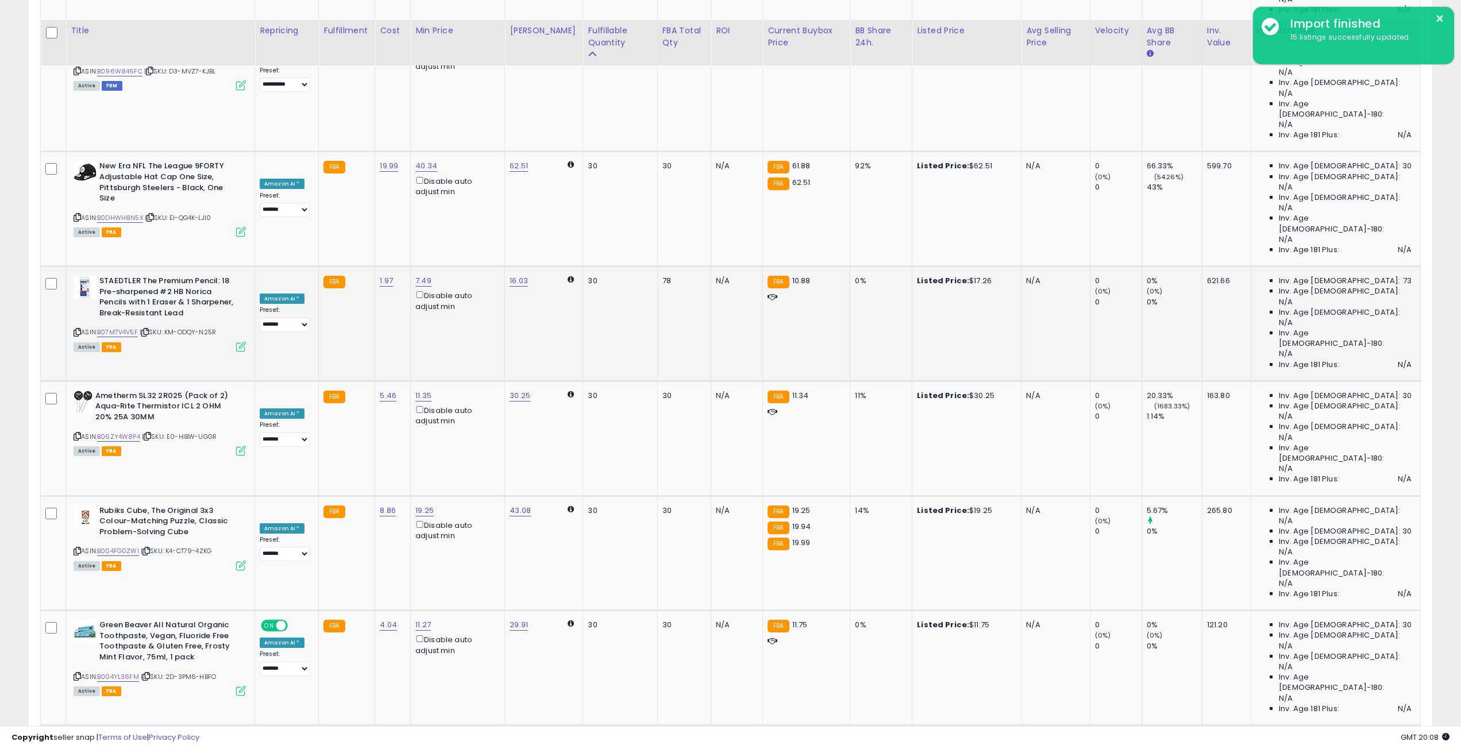
scroll to position [1724, 0]
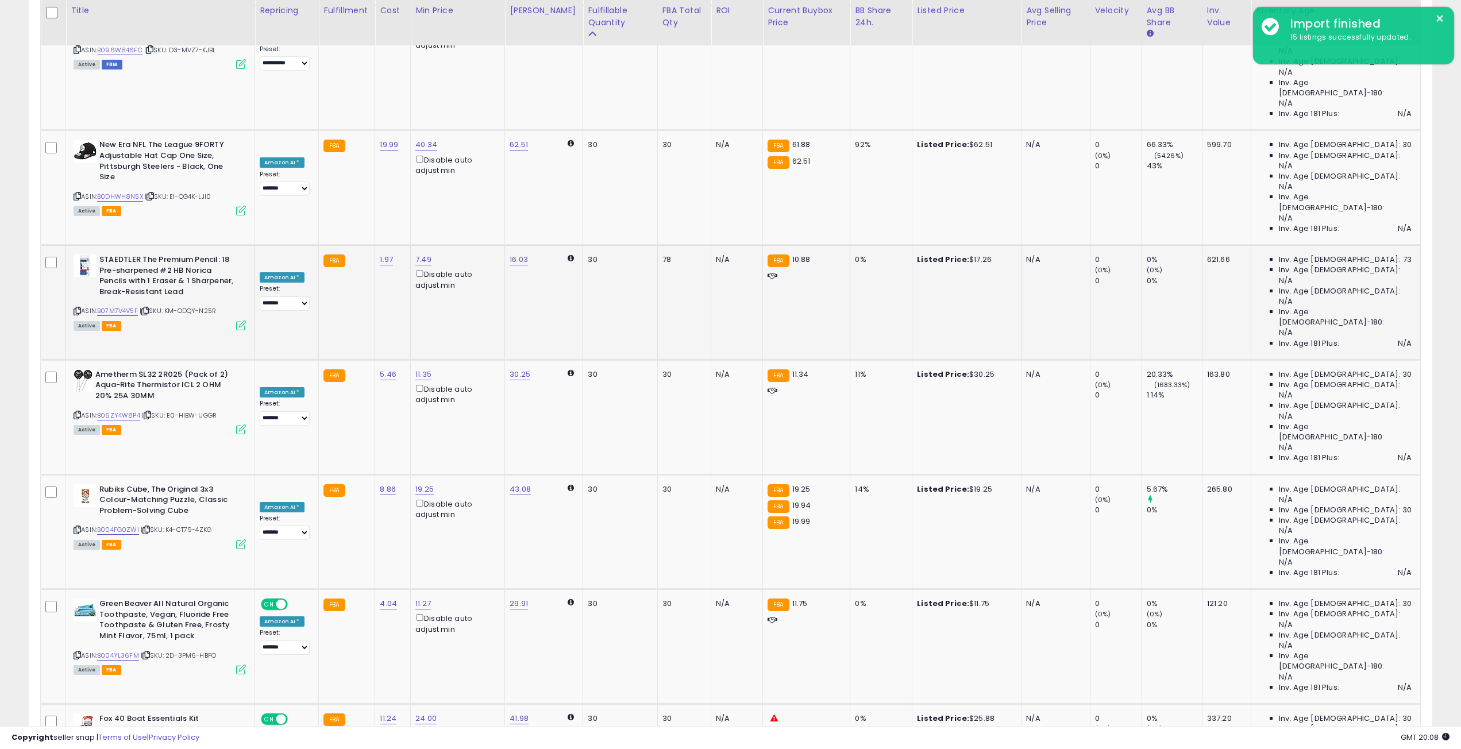
drag, startPoint x: 408, startPoint y: 388, endPoint x: 354, endPoint y: 391, distance: 53.5
click at [354, 391] on input "*****" at bounding box center [392, 389] width 102 height 20
type input "*"
type input "**"
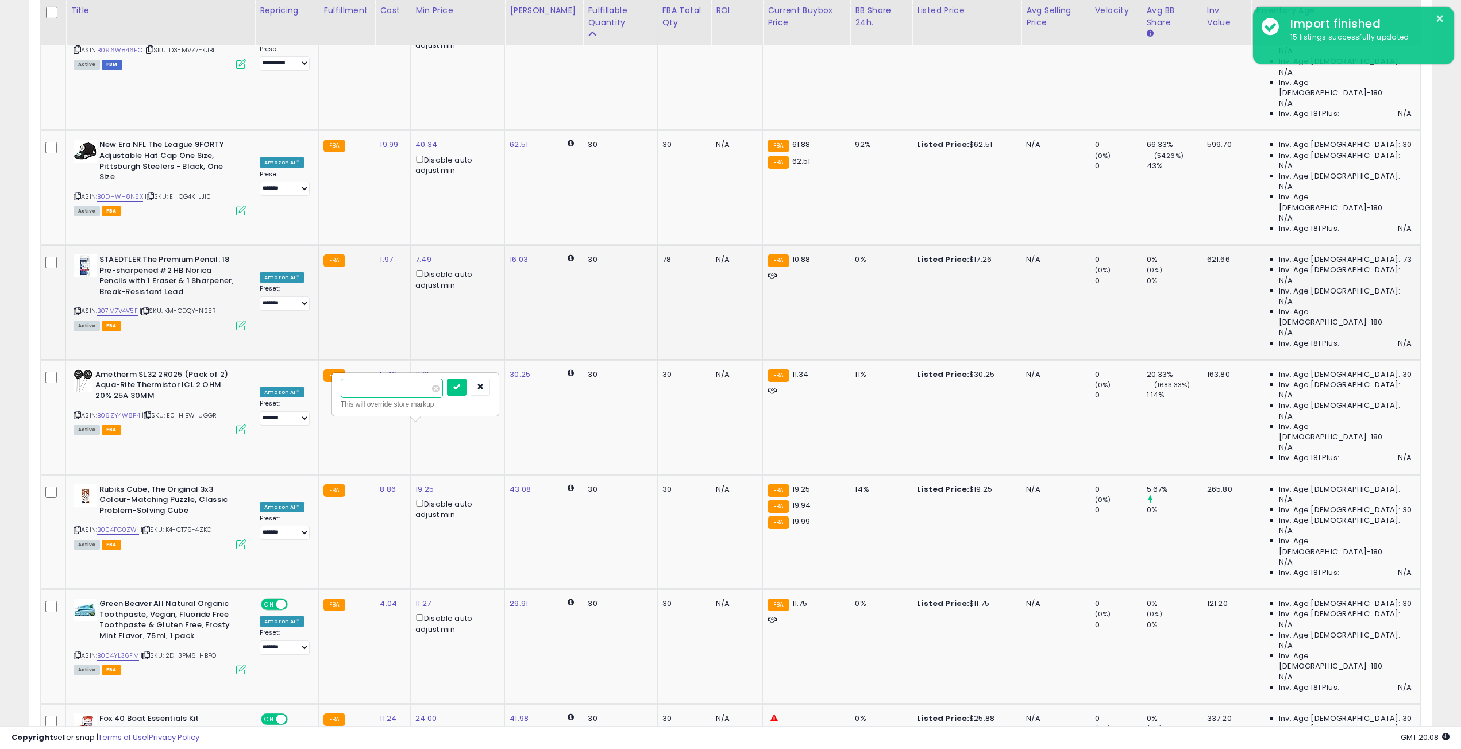
click button "submit" at bounding box center [457, 387] width 20 height 17
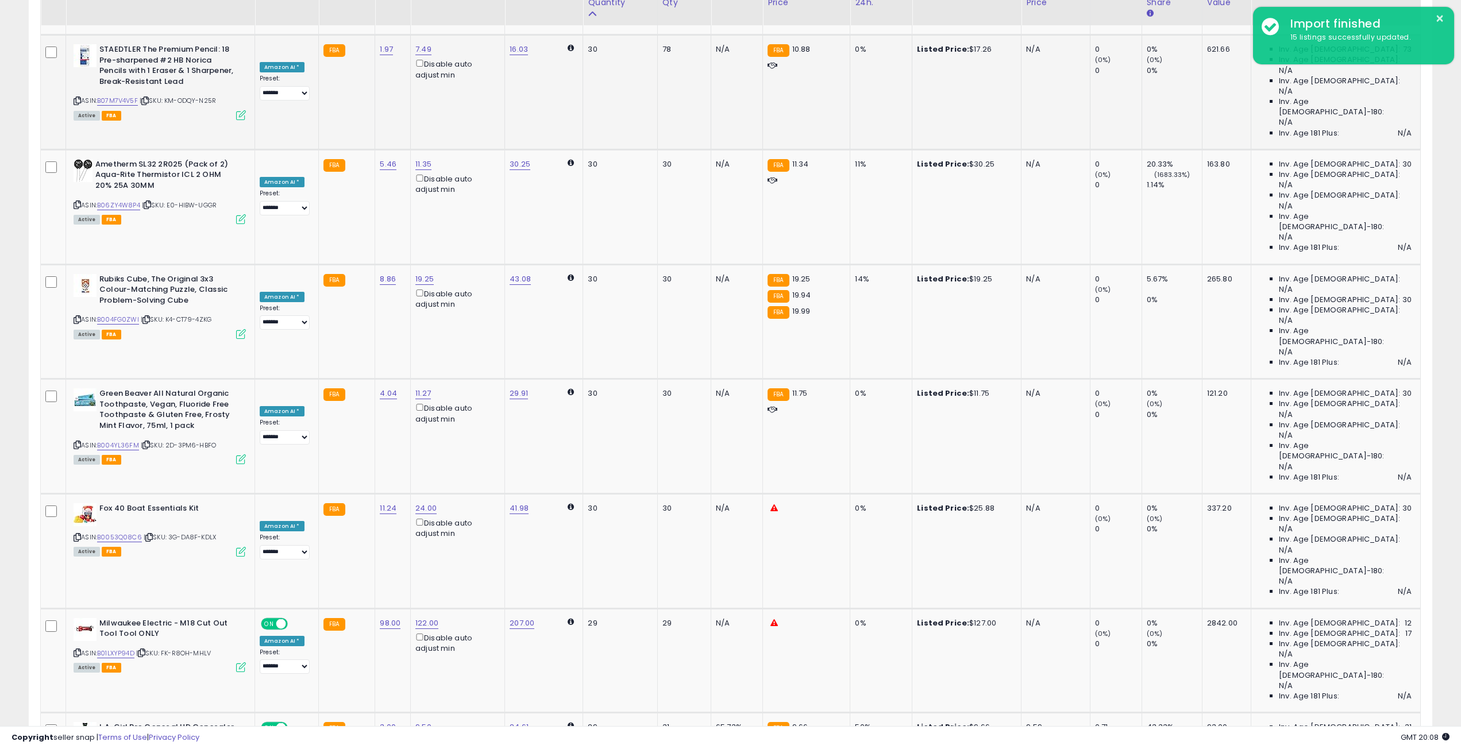
scroll to position [1953, 0]
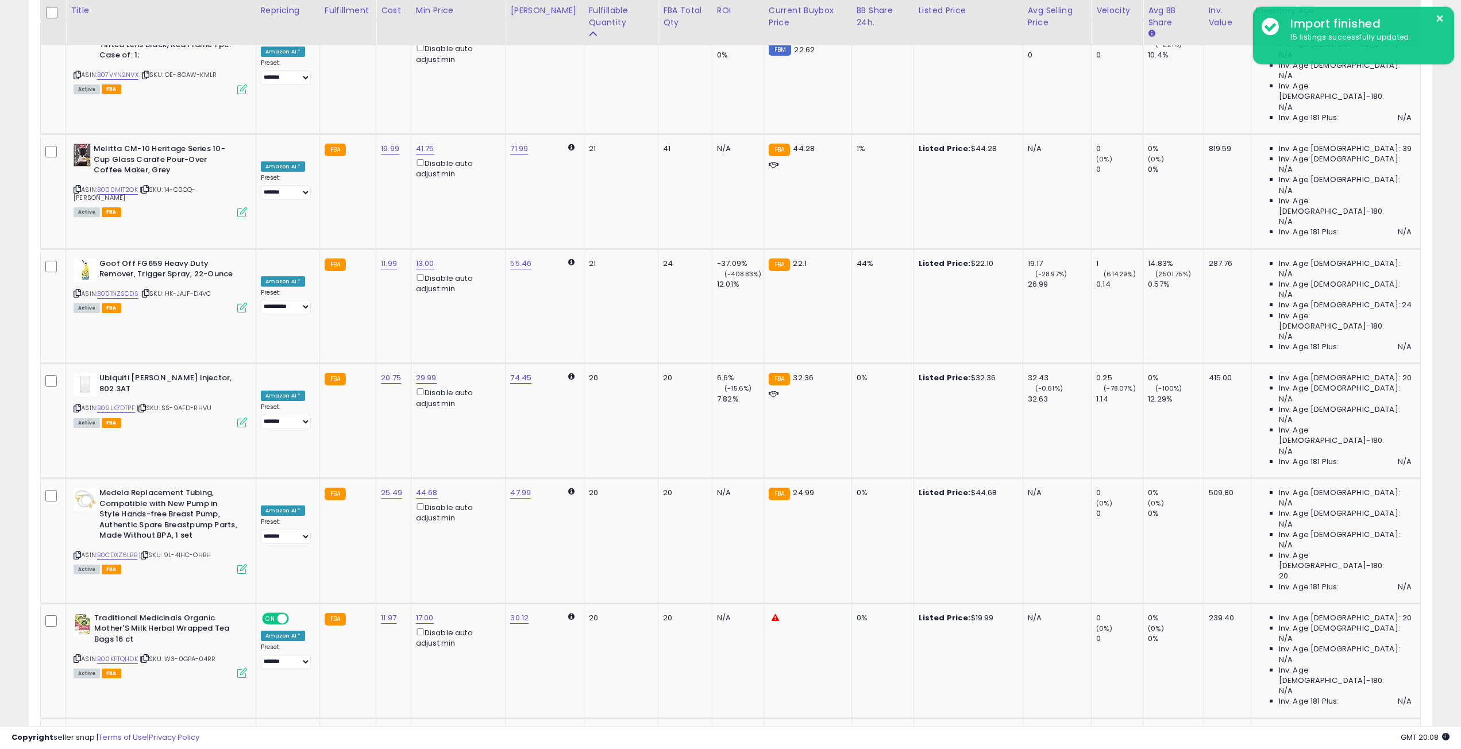
scroll to position [1838, 0]
